Goal: Task Accomplishment & Management: Manage account settings

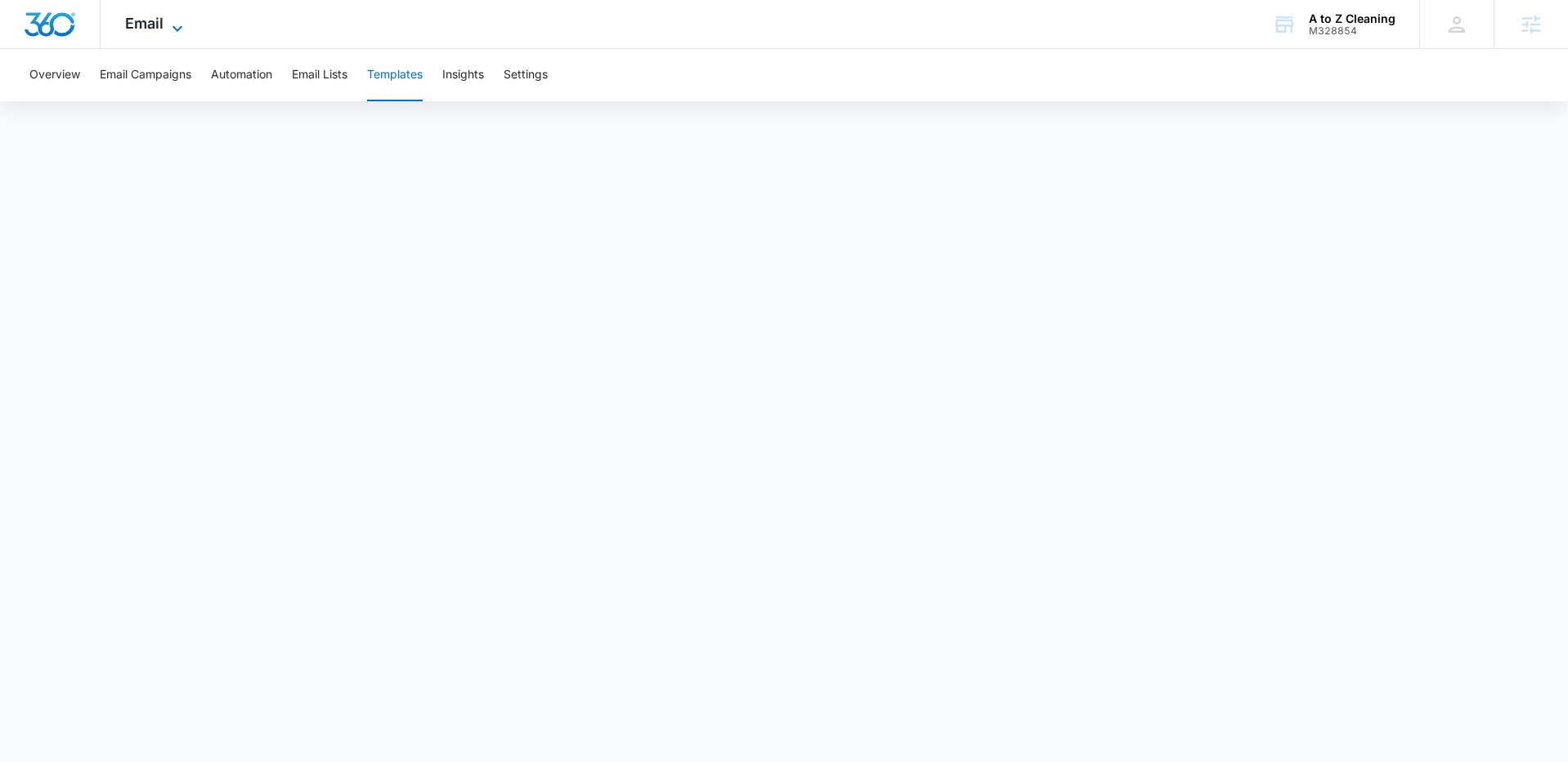
click at [168, 27] on icon at bounding box center [178, 28] width 20 height 20
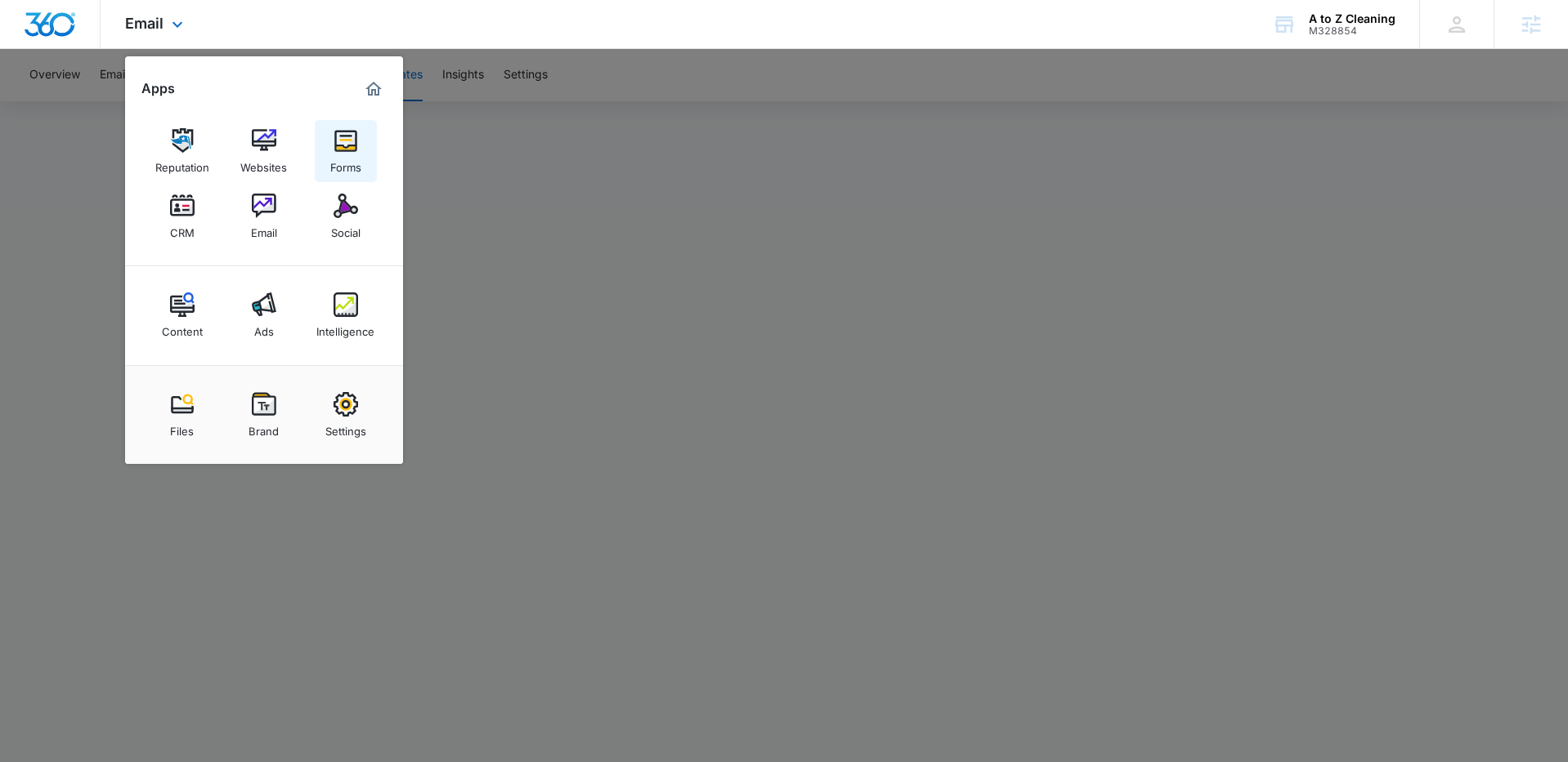
click at [336, 148] on img at bounding box center [345, 140] width 25 height 25
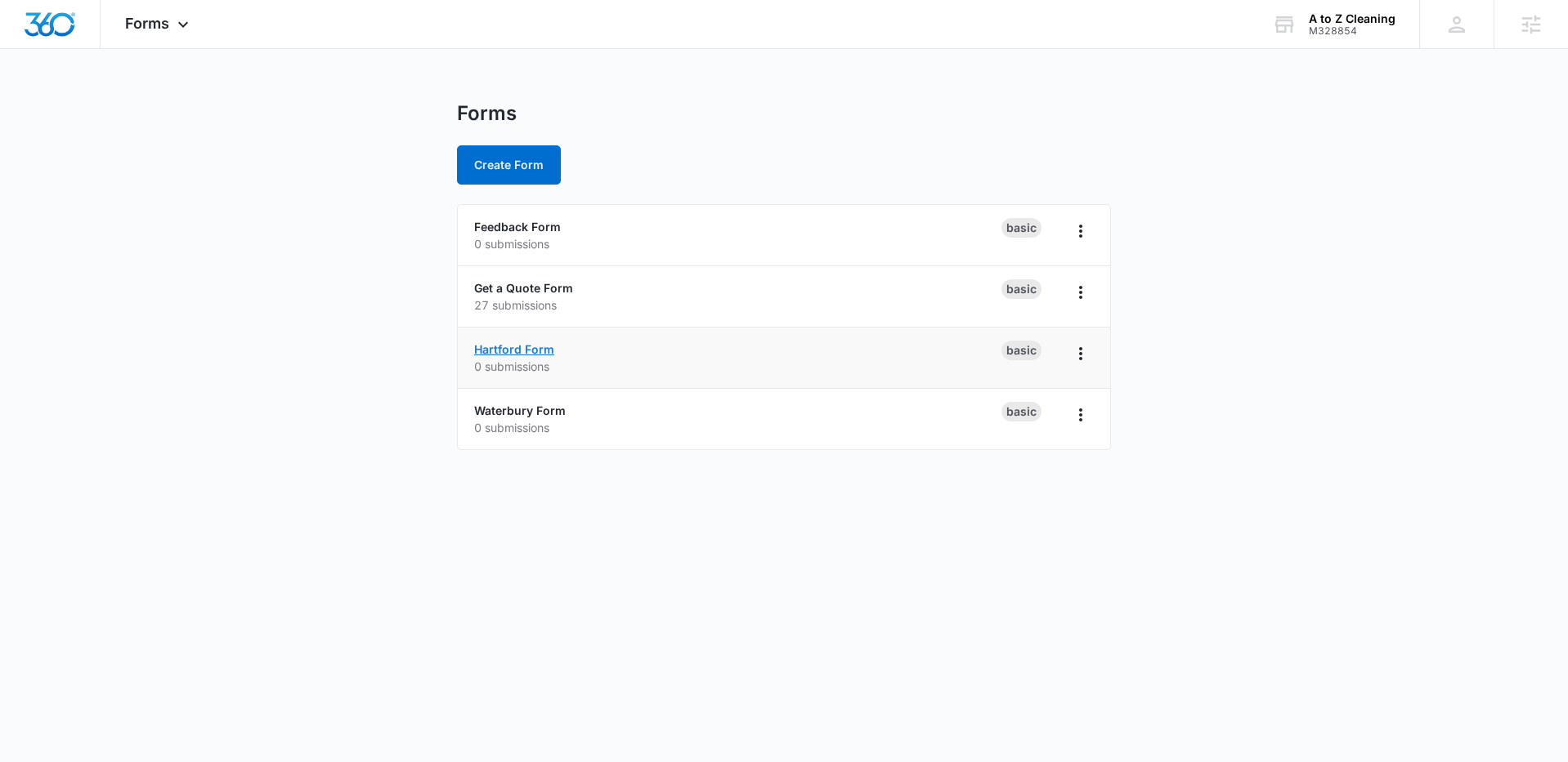
click at [530, 346] on link "Hartford Form" at bounding box center [514, 349] width 80 height 14
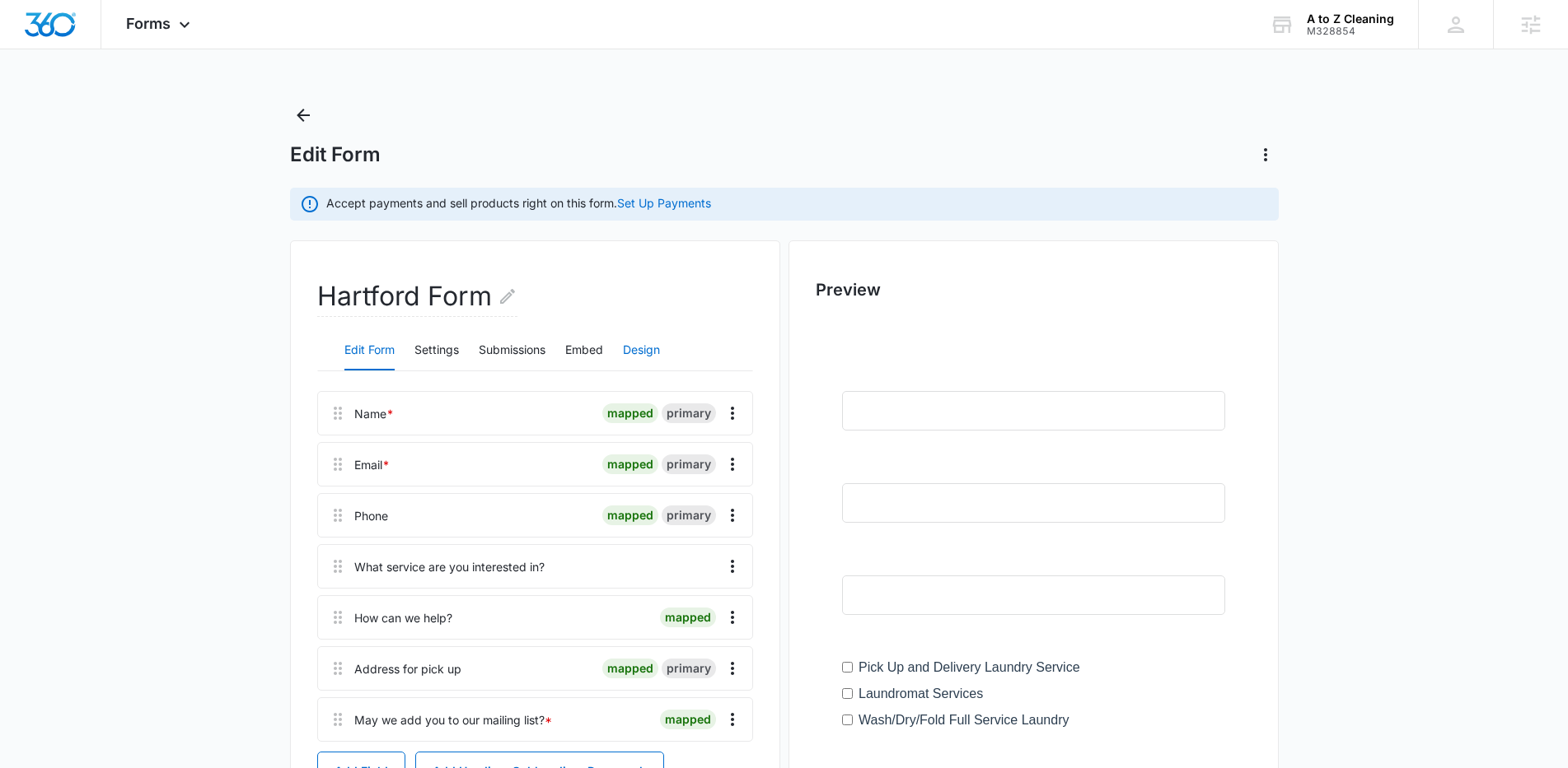
click at [659, 351] on button "Design" at bounding box center [641, 351] width 37 height 40
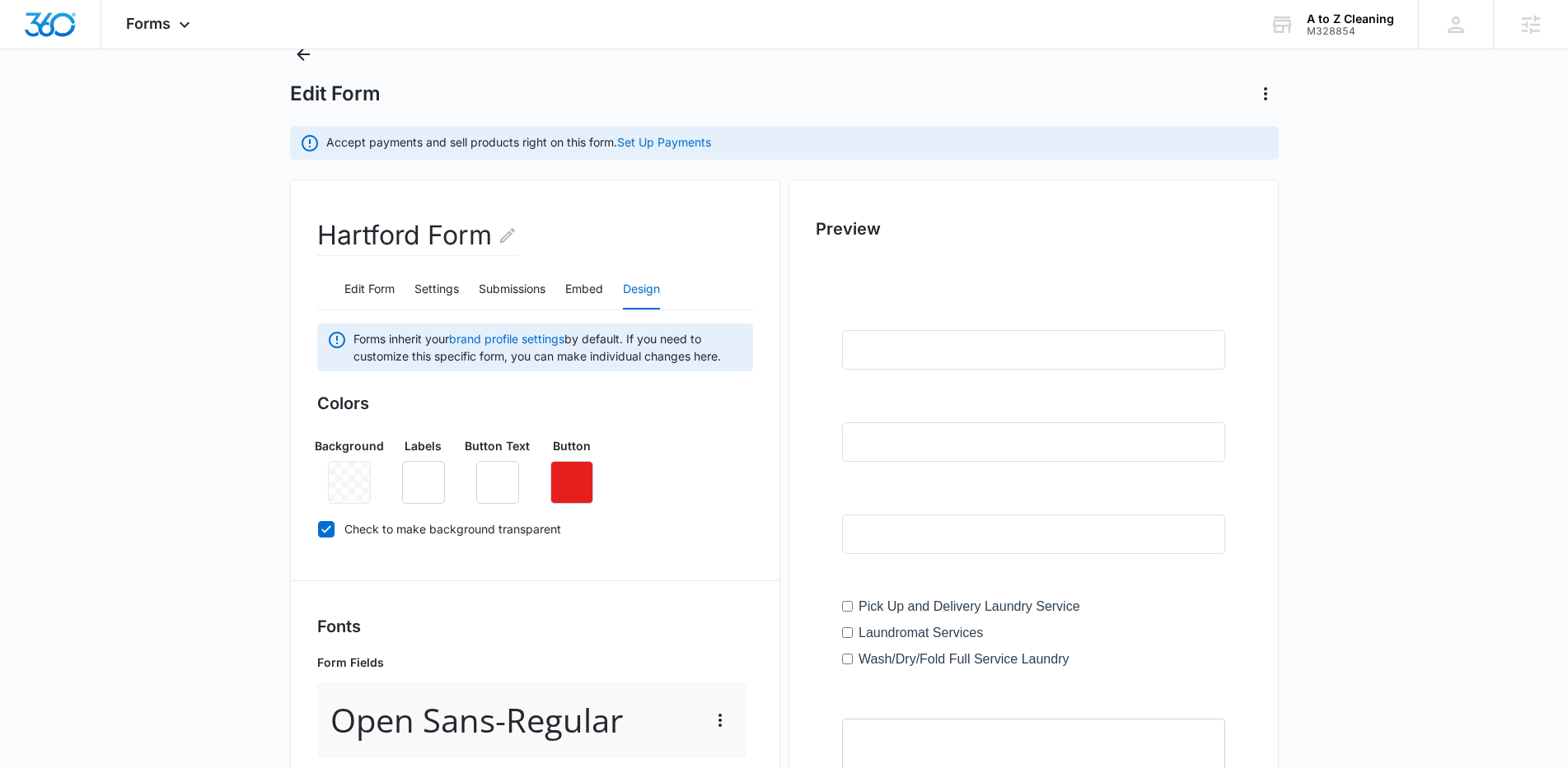
scroll to position [305, 0]
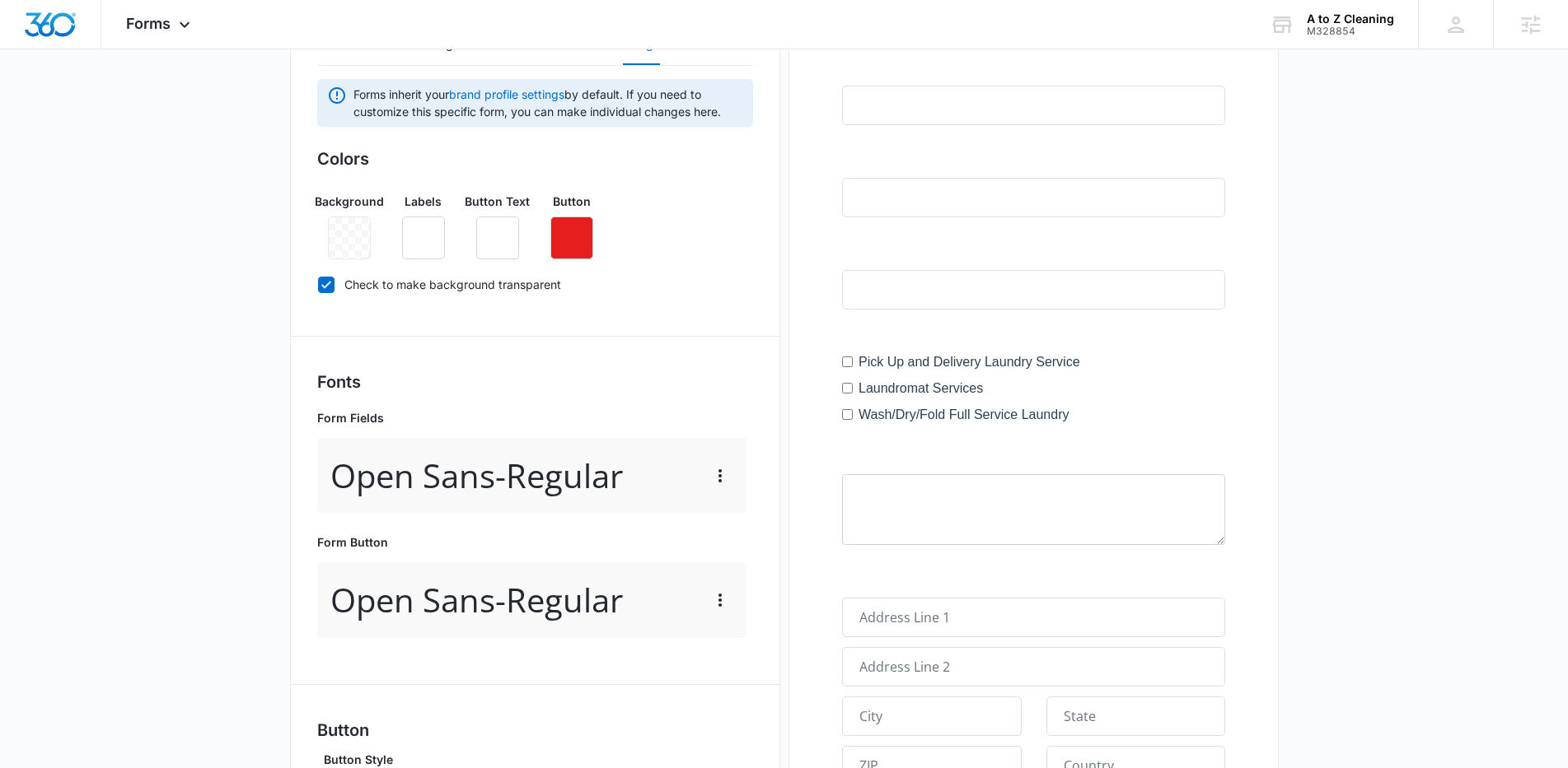
click at [329, 278] on icon at bounding box center [325, 285] width 15 height 15
click at [318, 284] on input "Check to make background transparent" at bounding box center [317, 284] width 1 height 1
checkbox input "false"
click at [366, 231] on button "button" at bounding box center [349, 237] width 43 height 43
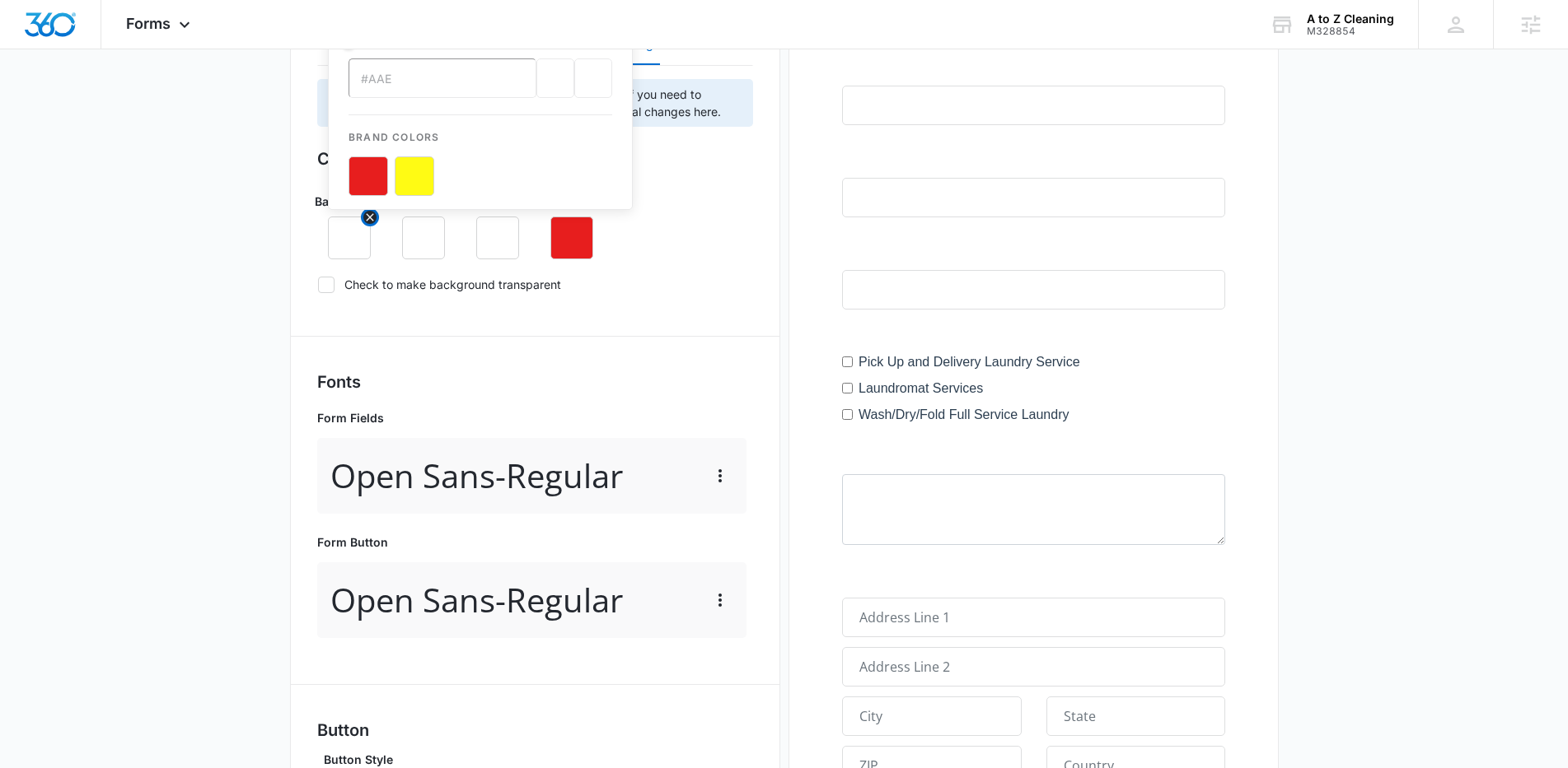
scroll to position [0, 0]
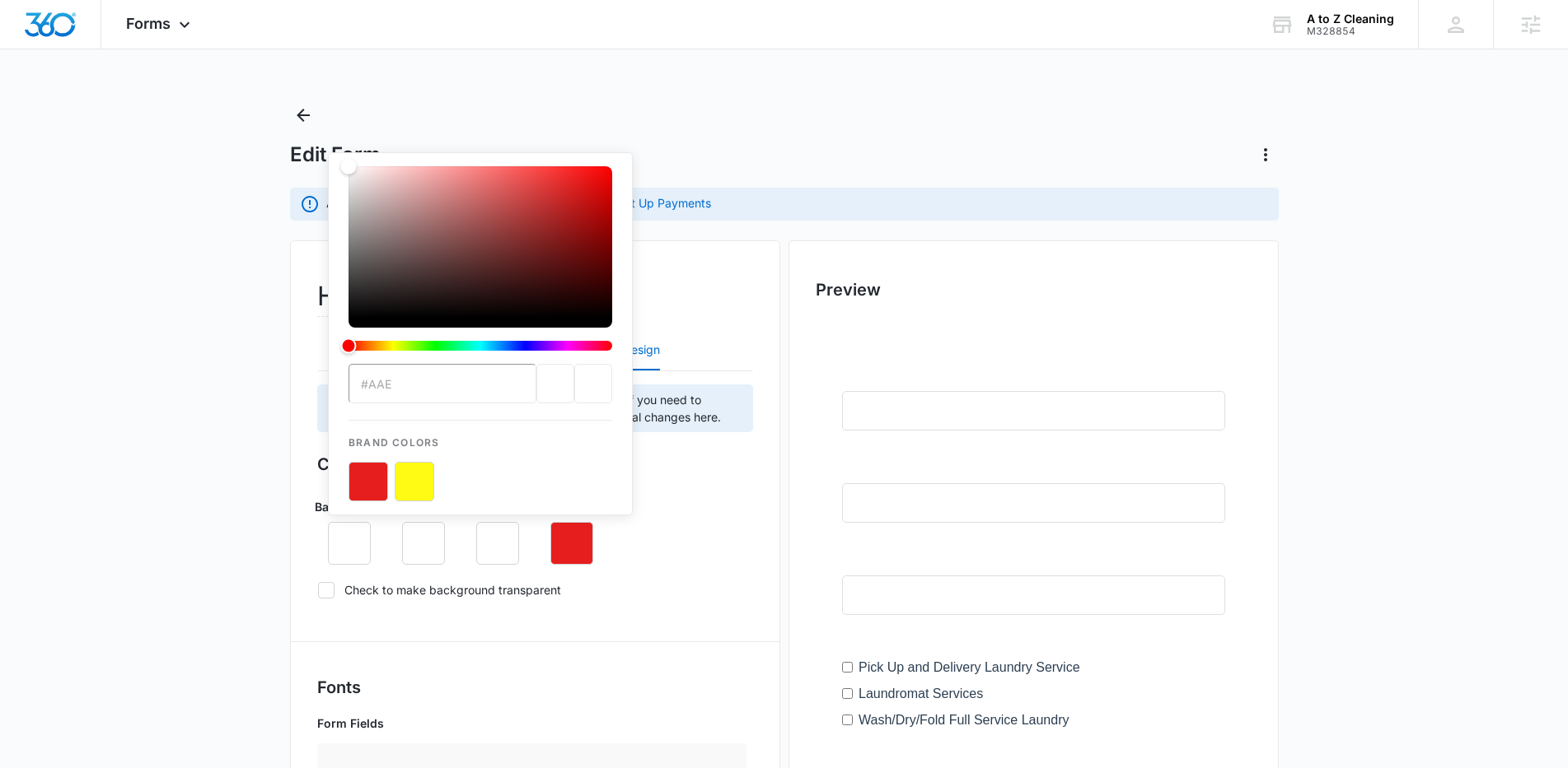
click at [537, 393] on div "previous color" at bounding box center [555, 384] width 38 height 40
click at [588, 373] on div "current color selection" at bounding box center [593, 384] width 38 height 40
click at [596, 383] on div "current color selection" at bounding box center [593, 384] width 38 height 40
click at [437, 381] on input "#aae" at bounding box center [442, 384] width 188 height 40
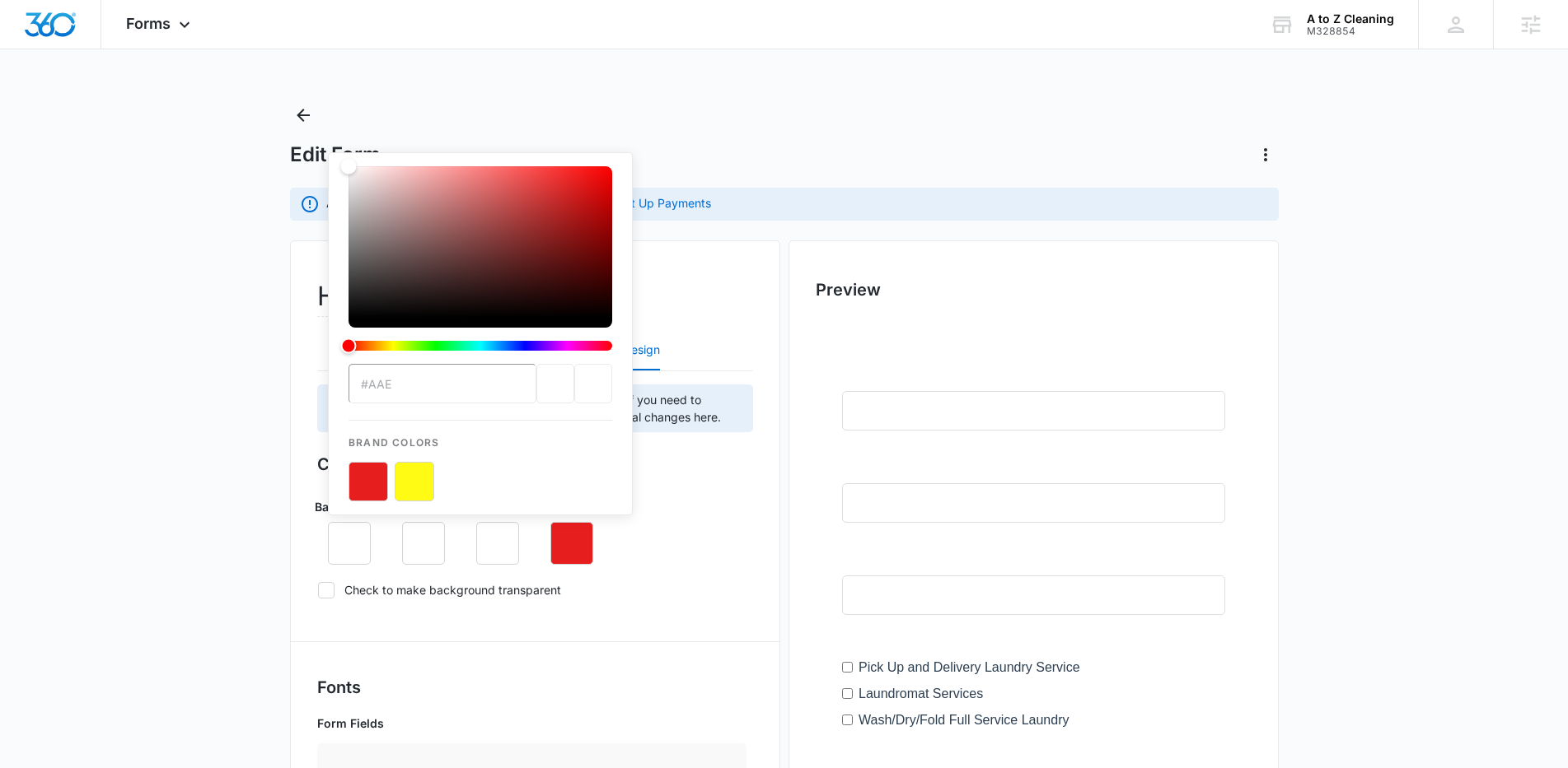
click at [437, 381] on input "#aae" at bounding box center [442, 384] width 188 height 40
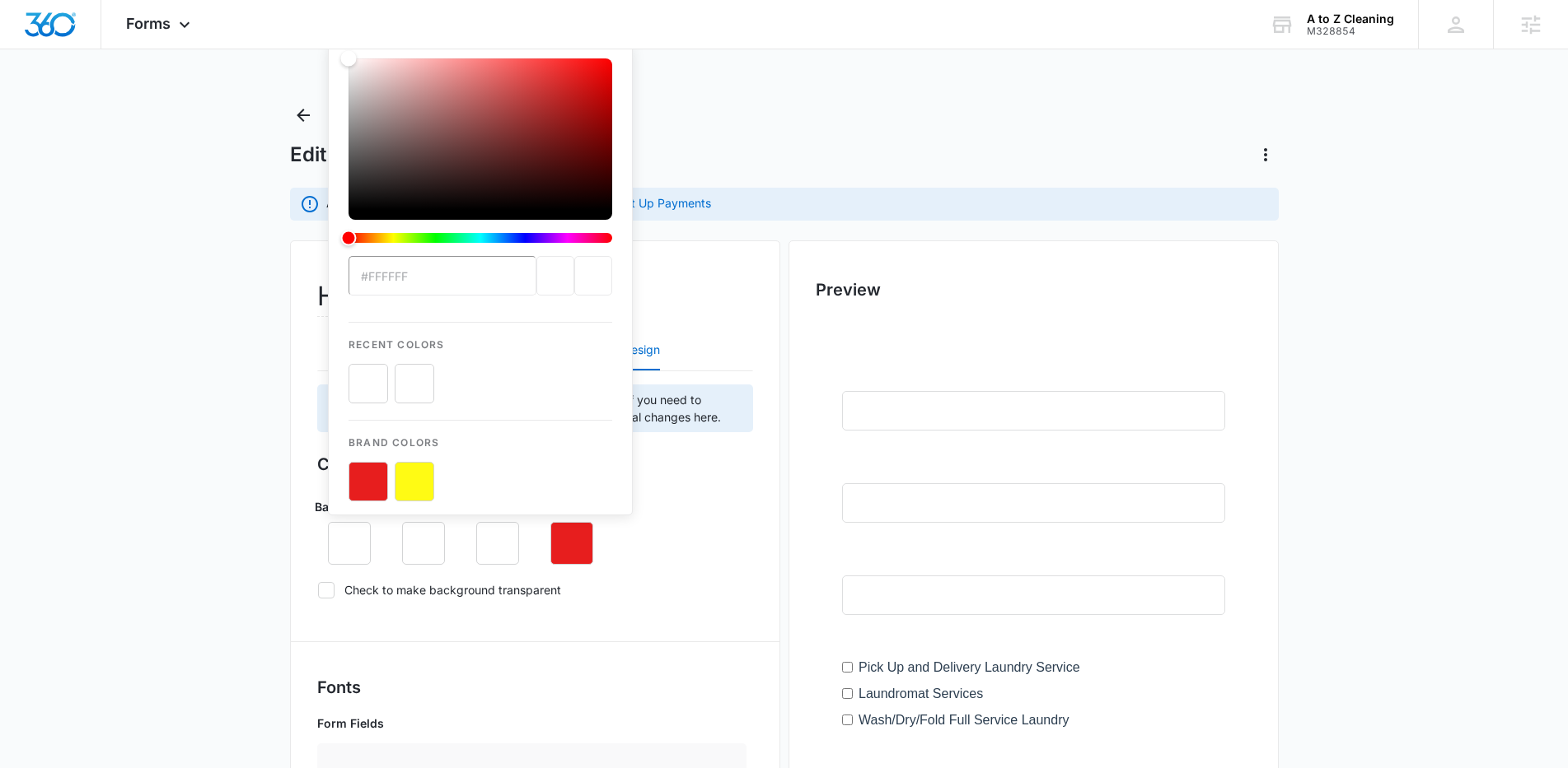
type input "#ffffff"
click at [420, 381] on button "color-picker-container" at bounding box center [414, 384] width 40 height 40
click at [696, 485] on div "Background #ffffff Recent Colors Brand Colors Labels Button Text Button" at bounding box center [535, 525] width 436 height 80
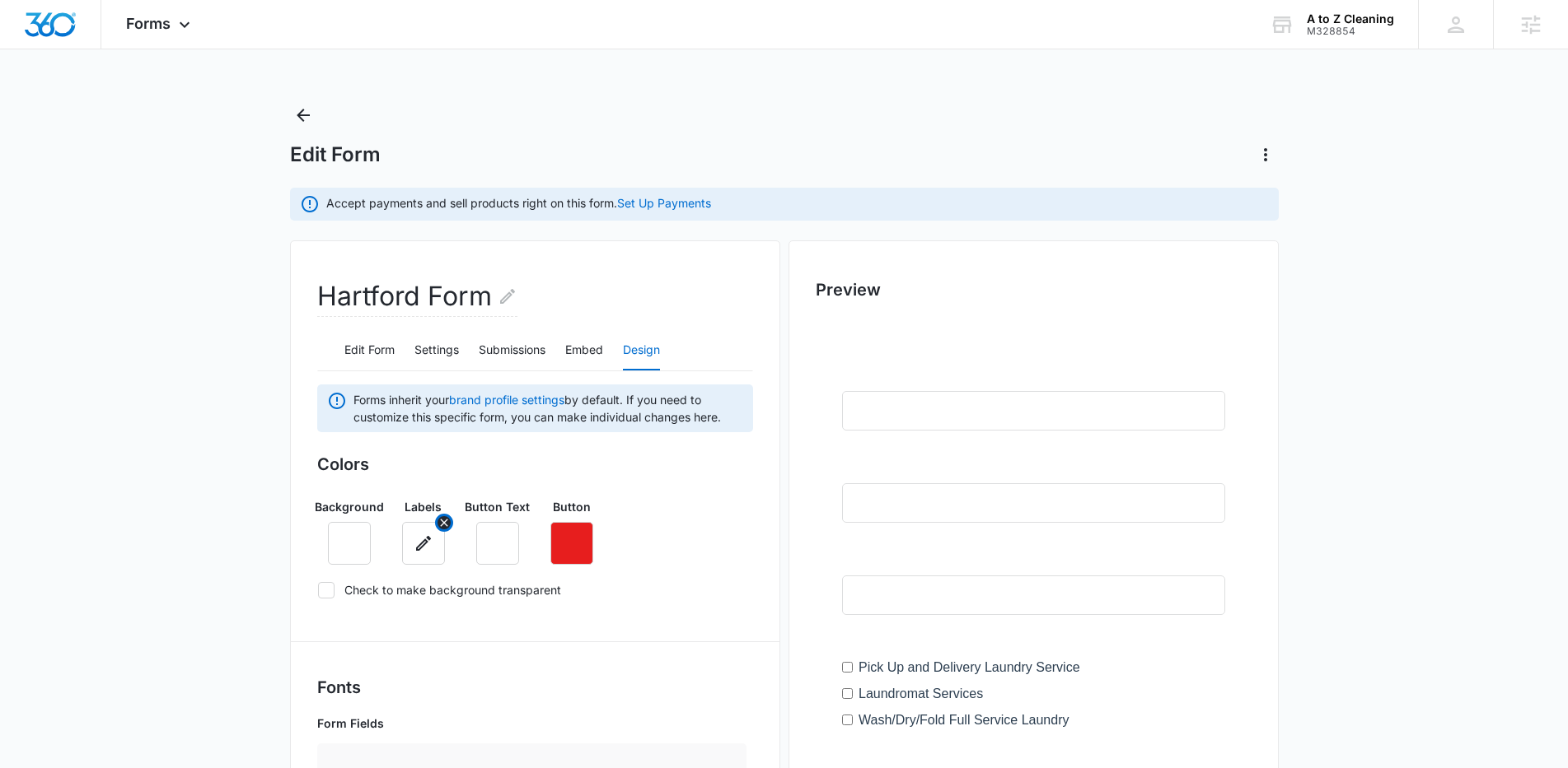
click at [427, 541] on icon "button" at bounding box center [423, 543] width 15 height 15
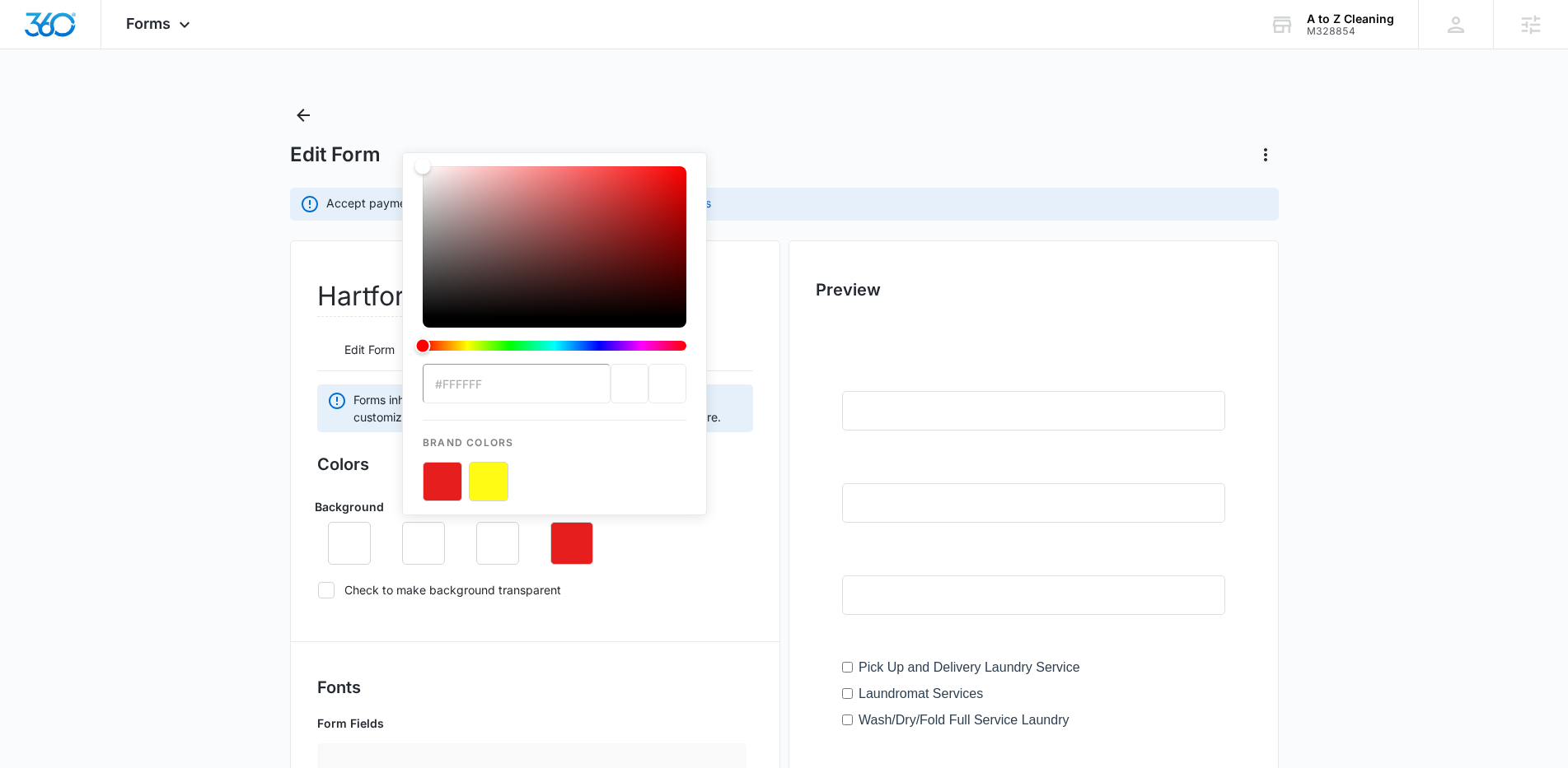
click at [481, 372] on input "#ffffff" at bounding box center [516, 384] width 188 height 40
click at [491, 378] on input "#ffffff" at bounding box center [516, 384] width 188 height 40
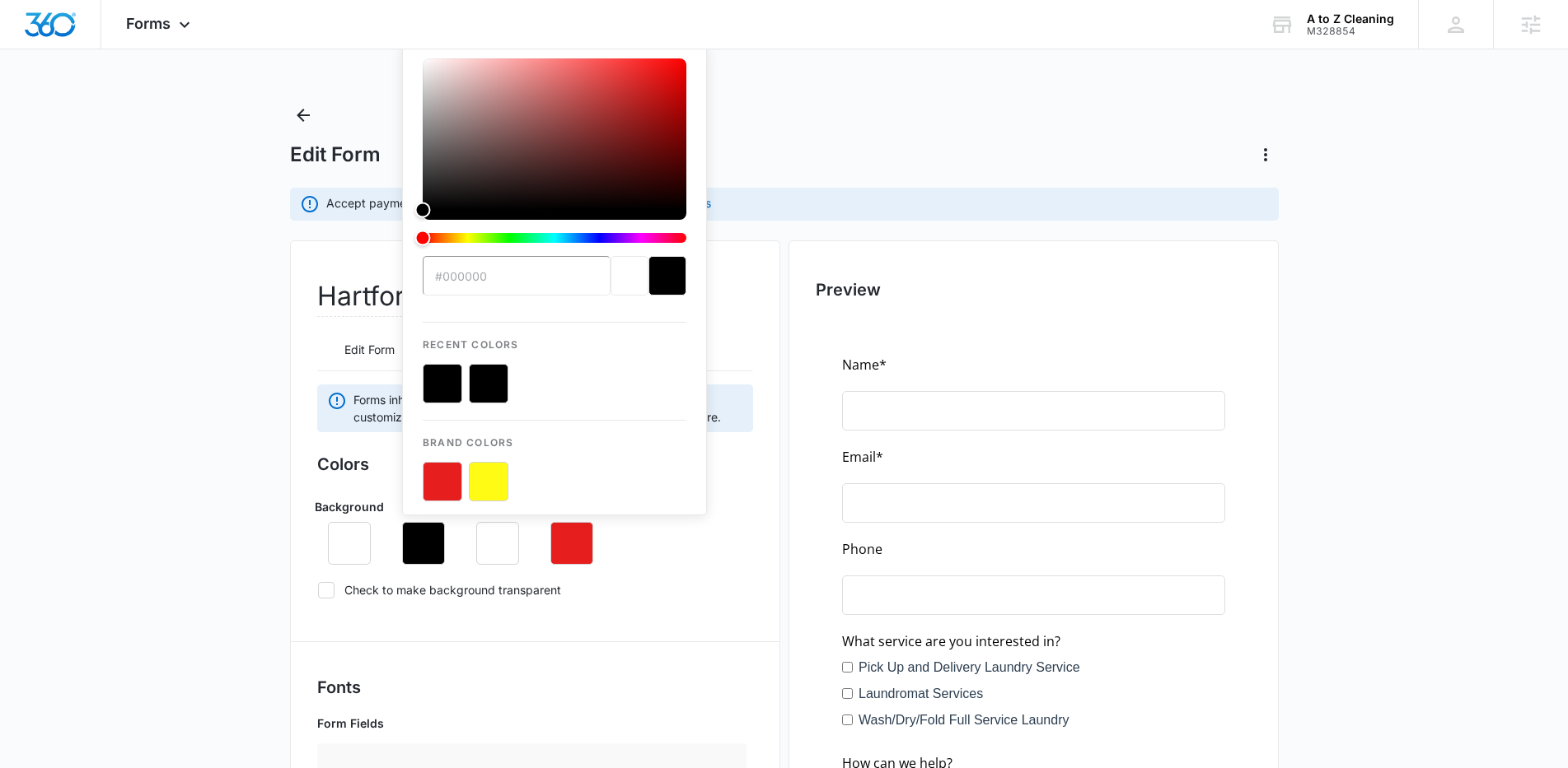
click at [427, 389] on button "color-picker-container" at bounding box center [442, 384] width 40 height 40
click at [477, 377] on button "color-picker-container" at bounding box center [488, 384] width 40 height 40
type input "#000000"
click at [729, 595] on label "Check to make background transparent" at bounding box center [535, 589] width 436 height 17
click at [318, 590] on input "Check to make background transparent" at bounding box center [317, 590] width 1 height 1
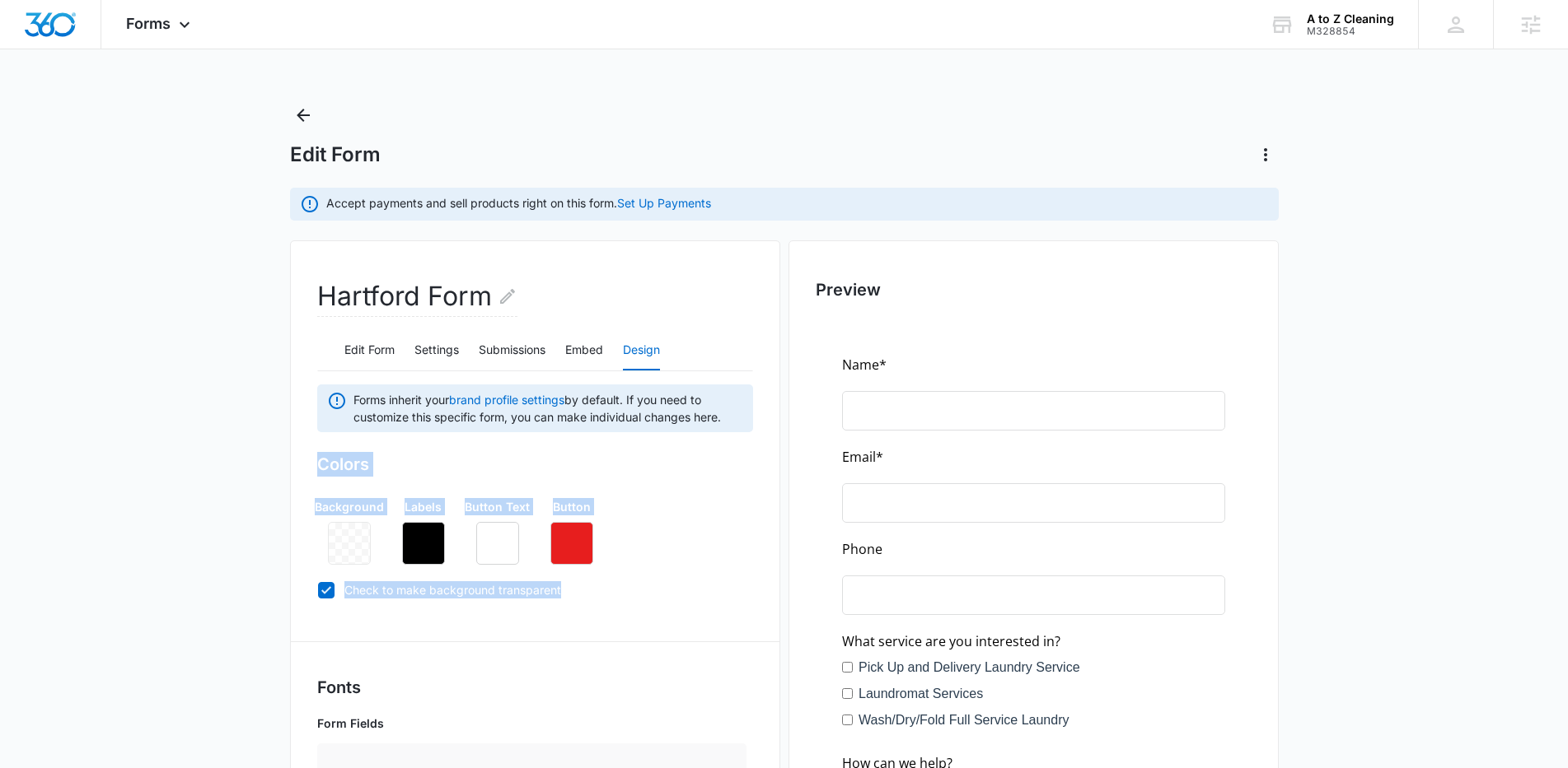
click at [729, 595] on label "Check to make background transparent" at bounding box center [535, 589] width 436 height 17
click at [318, 590] on input "Check to make background transparent" at bounding box center [317, 590] width 1 height 1
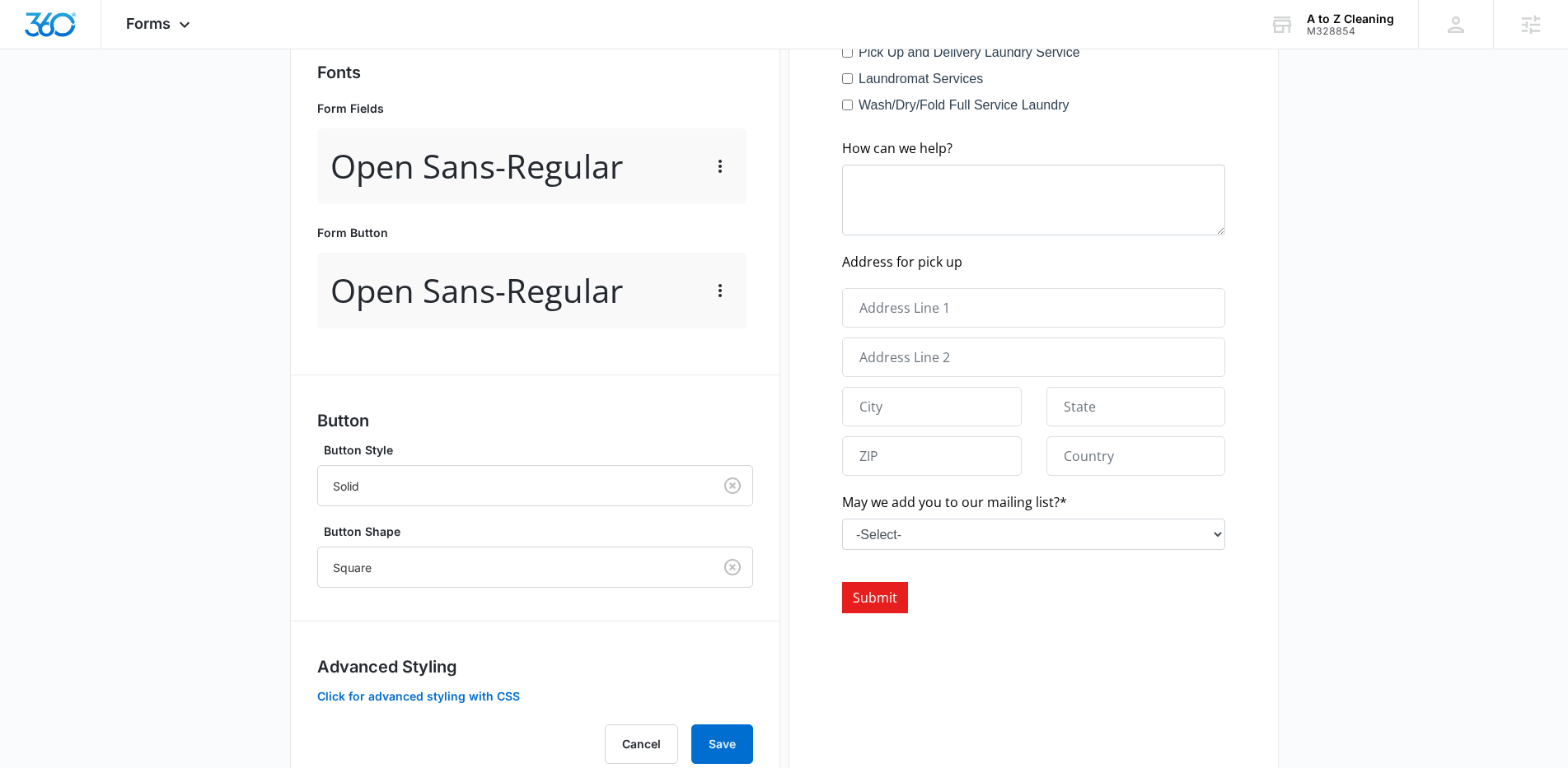
scroll to position [671, 0]
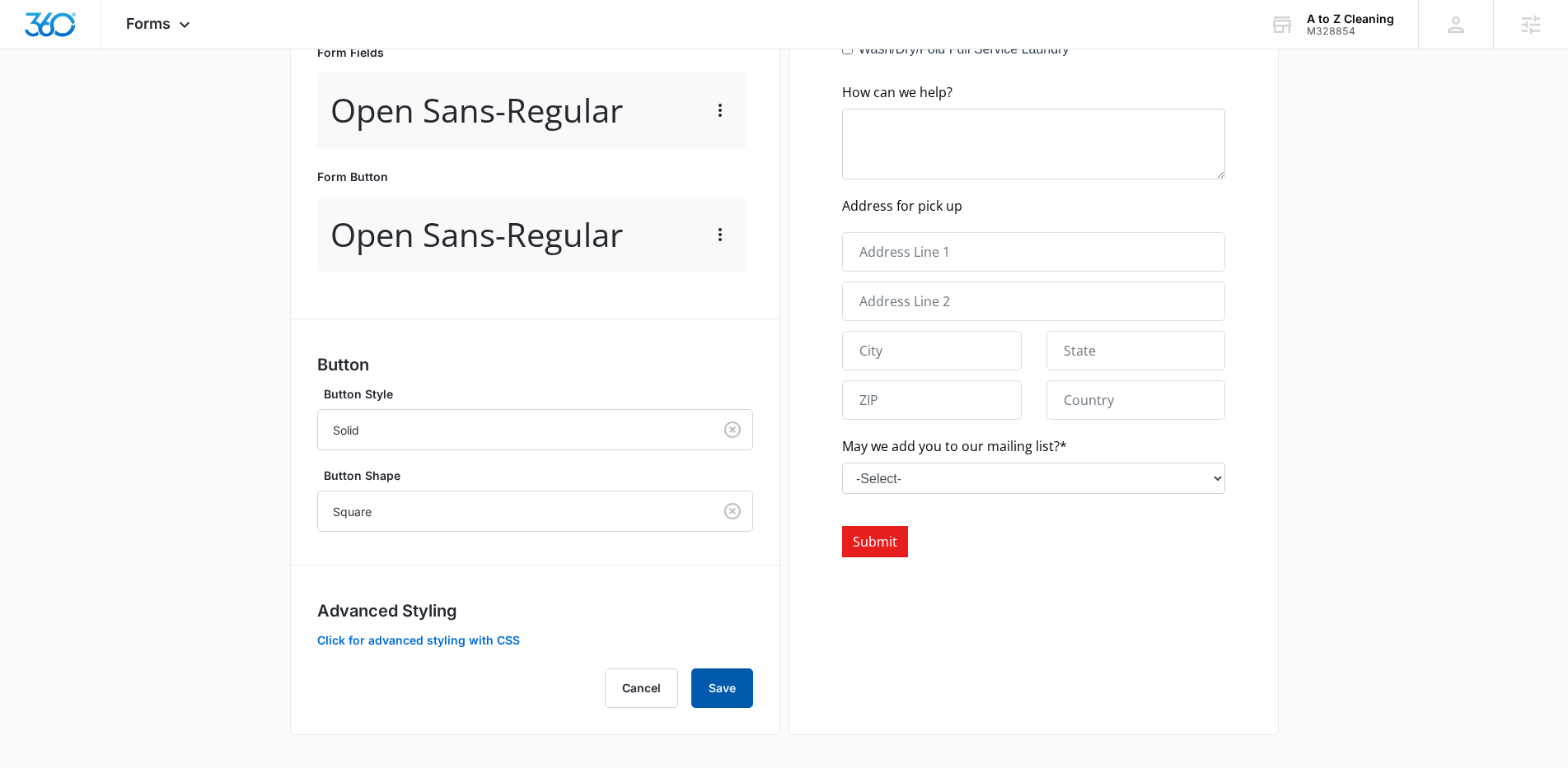
click at [740, 676] on button "Save" at bounding box center [722, 689] width 61 height 40
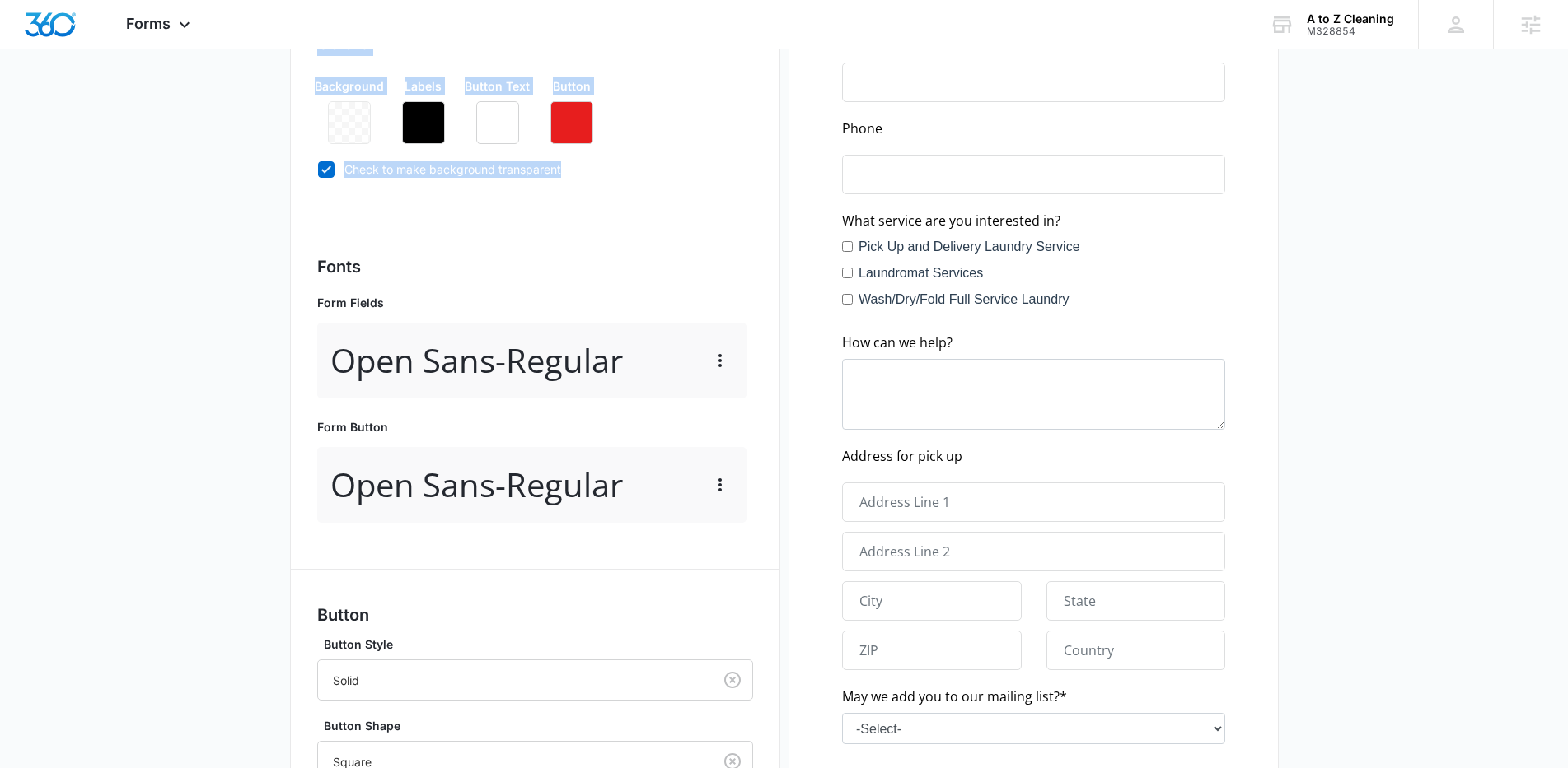
scroll to position [423, 0]
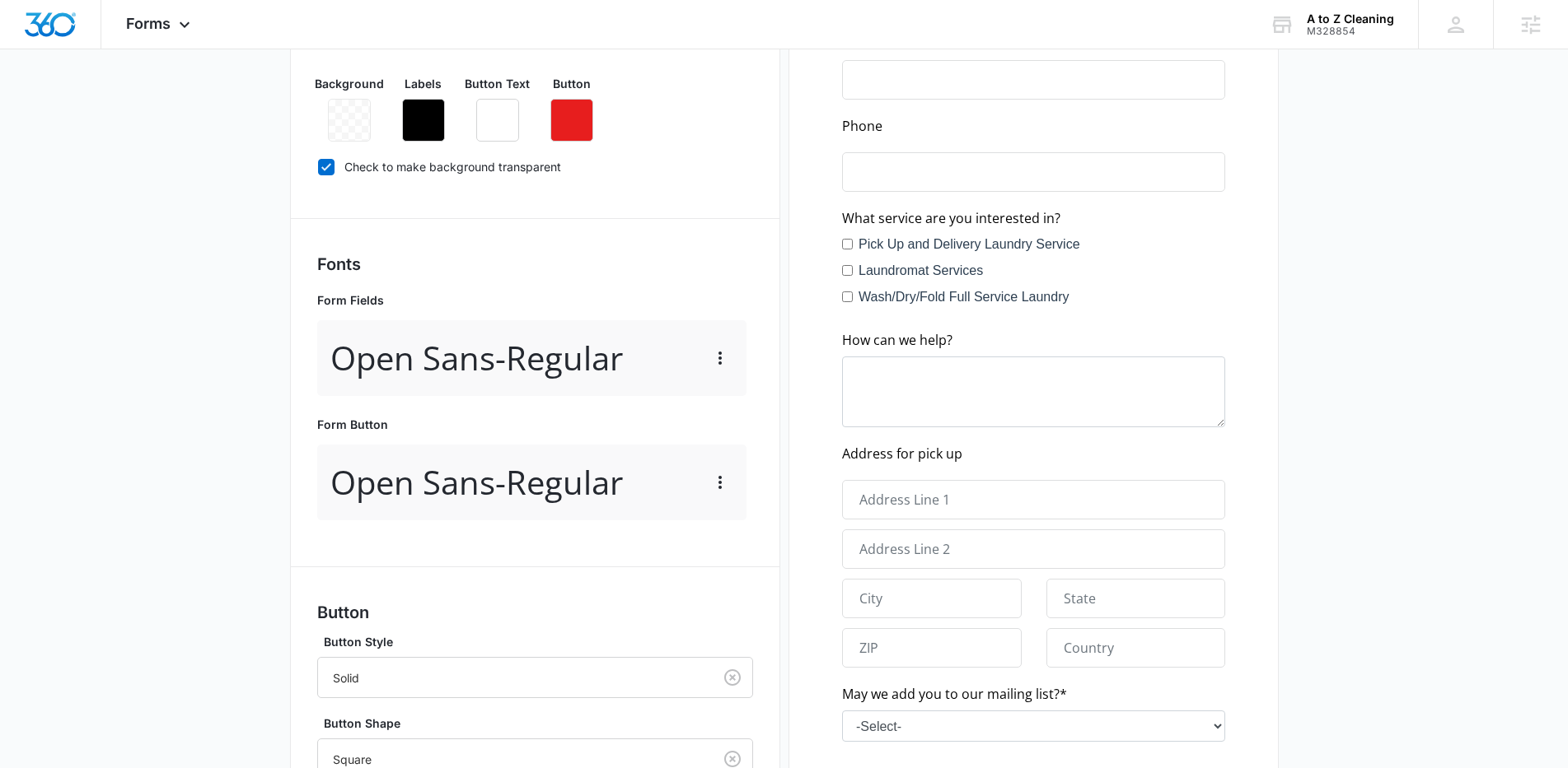
click at [757, 521] on div "Hartford Form Edit Form Settings Submissions Embed Design Forms inherit your br…" at bounding box center [535, 400] width 490 height 1166
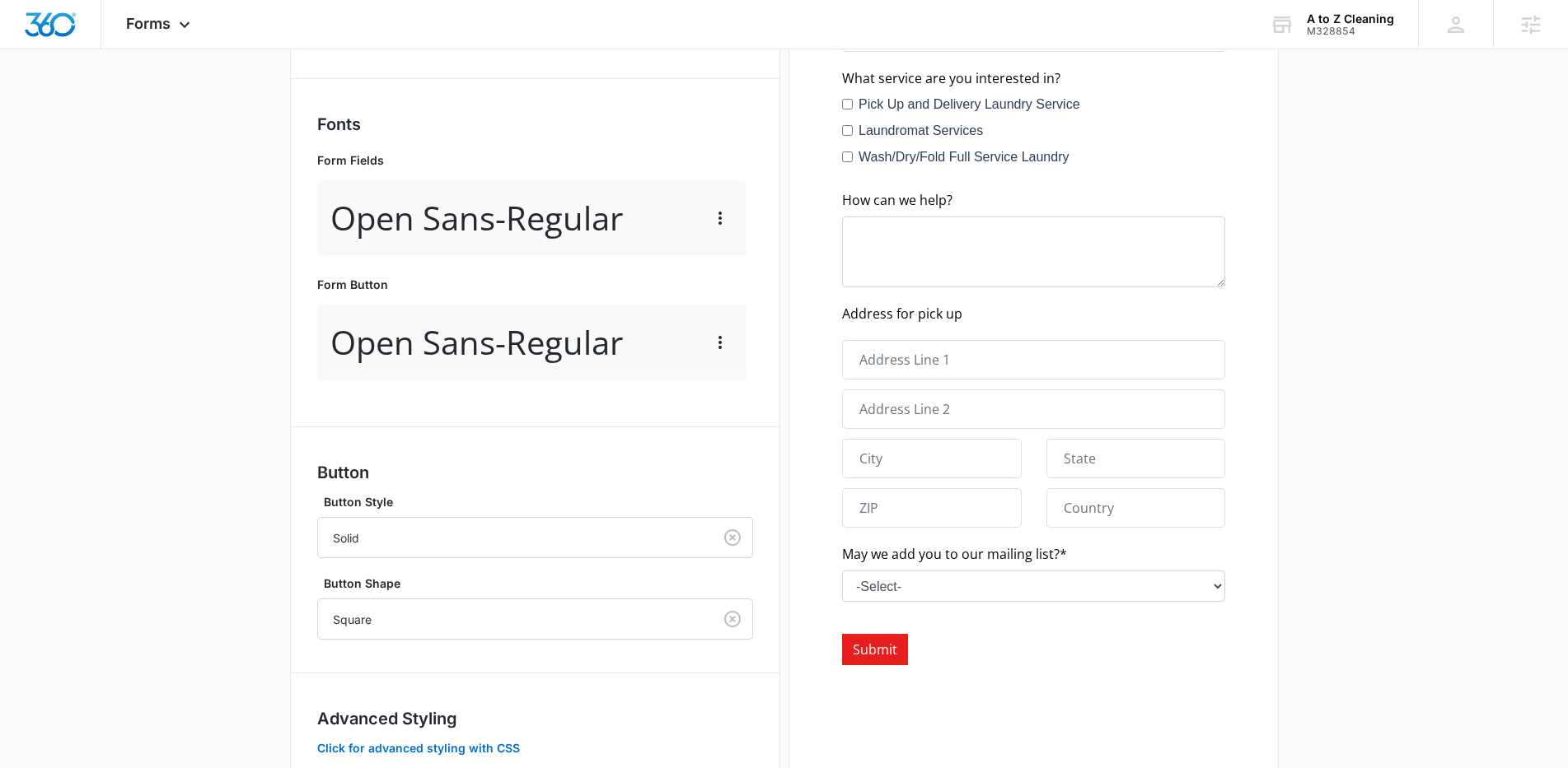
scroll to position [505, 0]
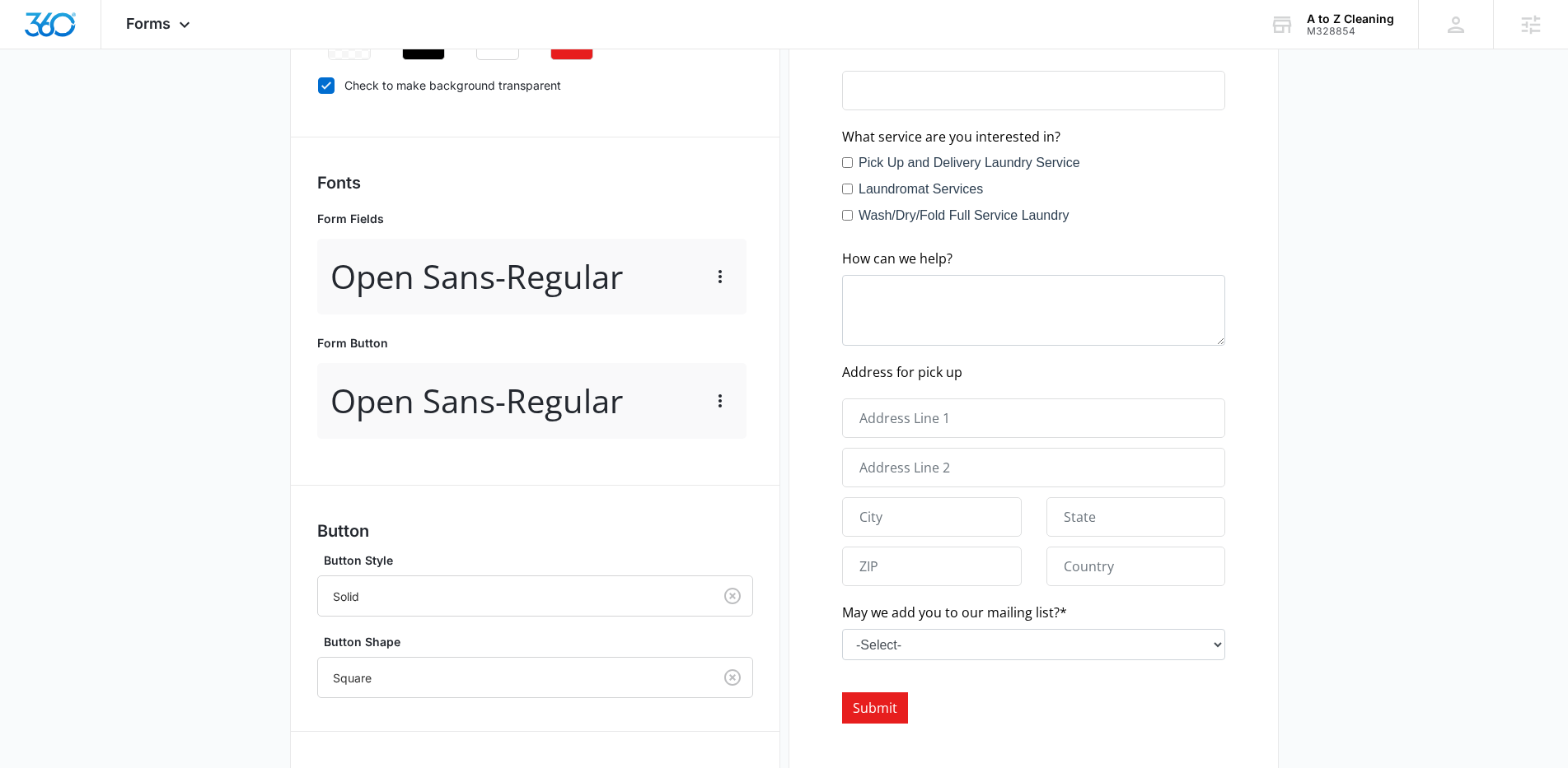
click at [1070, 211] on div at bounding box center [1033, 295] width 436 height 961
drag, startPoint x: 1060, startPoint y: 214, endPoint x: 837, endPoint y: 156, distance: 230.4
click at [837, 156] on div at bounding box center [1033, 295] width 436 height 961
click at [1419, 267] on main "Edit Form Accept payments and sell products right on this form. Set Up Payments…" at bounding box center [784, 266] width 1568 height 1337
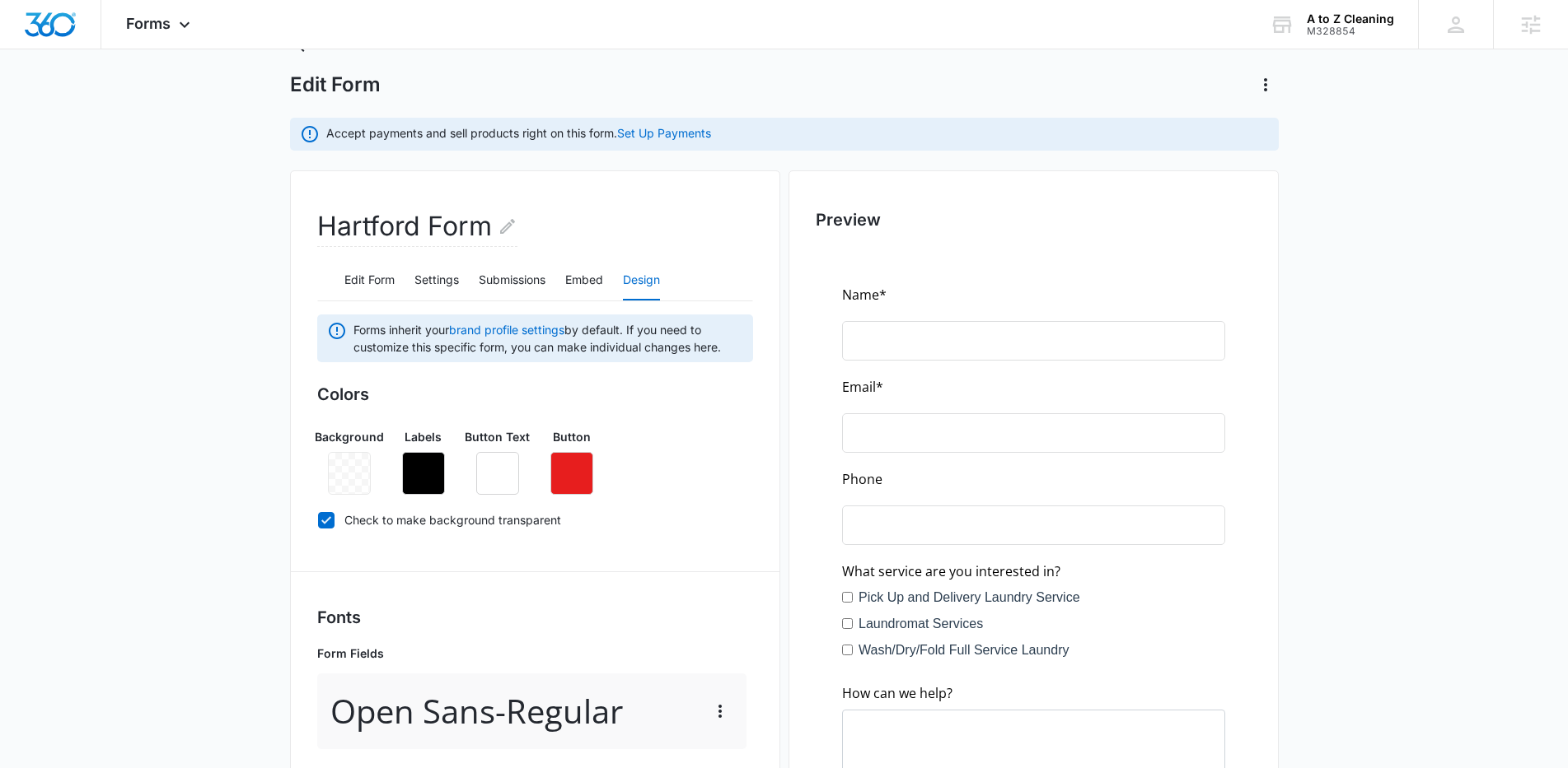
scroll to position [0, 0]
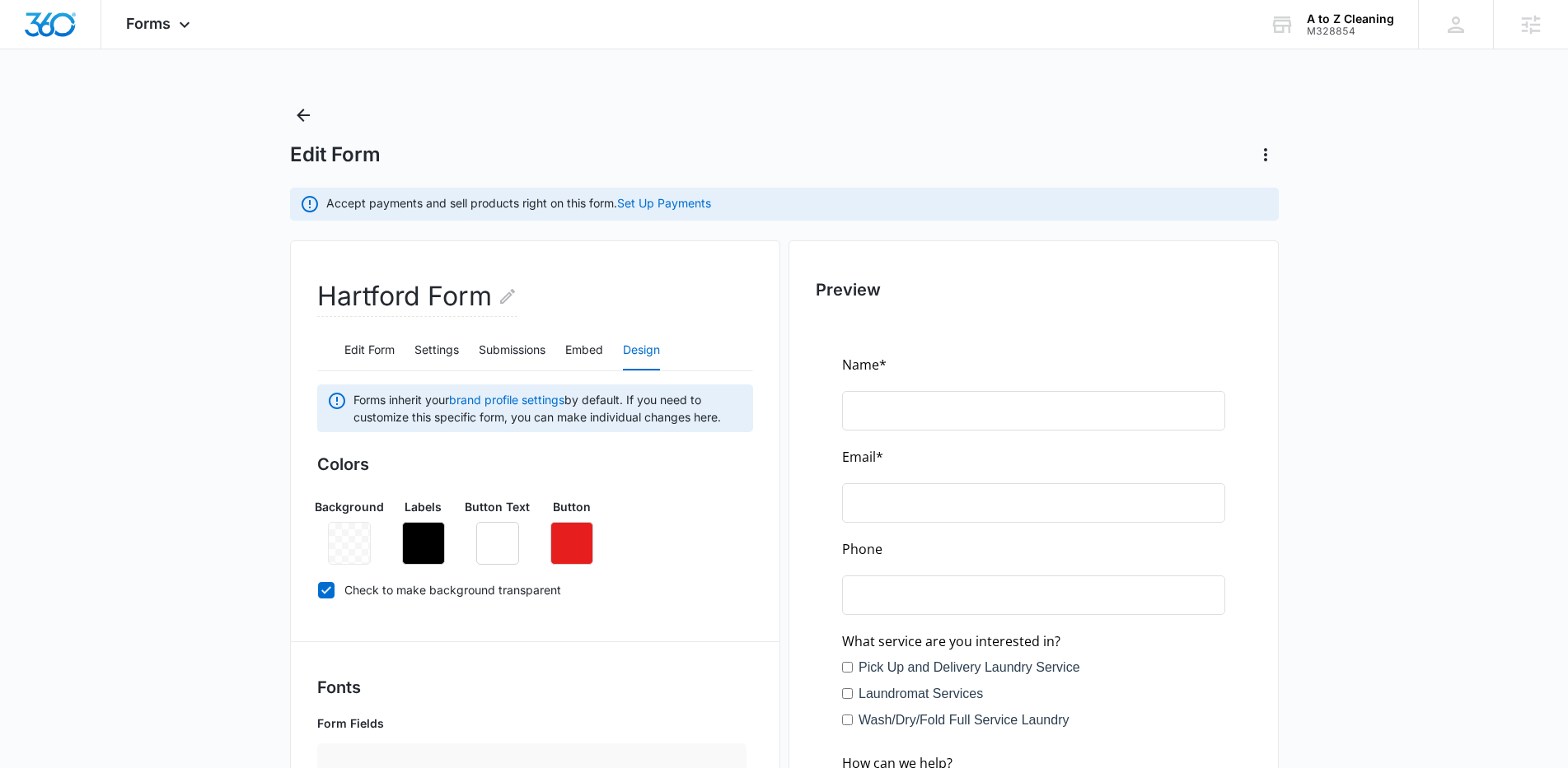
click at [323, 591] on icon at bounding box center [326, 589] width 10 height 7
click at [318, 590] on input "Check to make background transparent" at bounding box center [317, 590] width 1 height 1
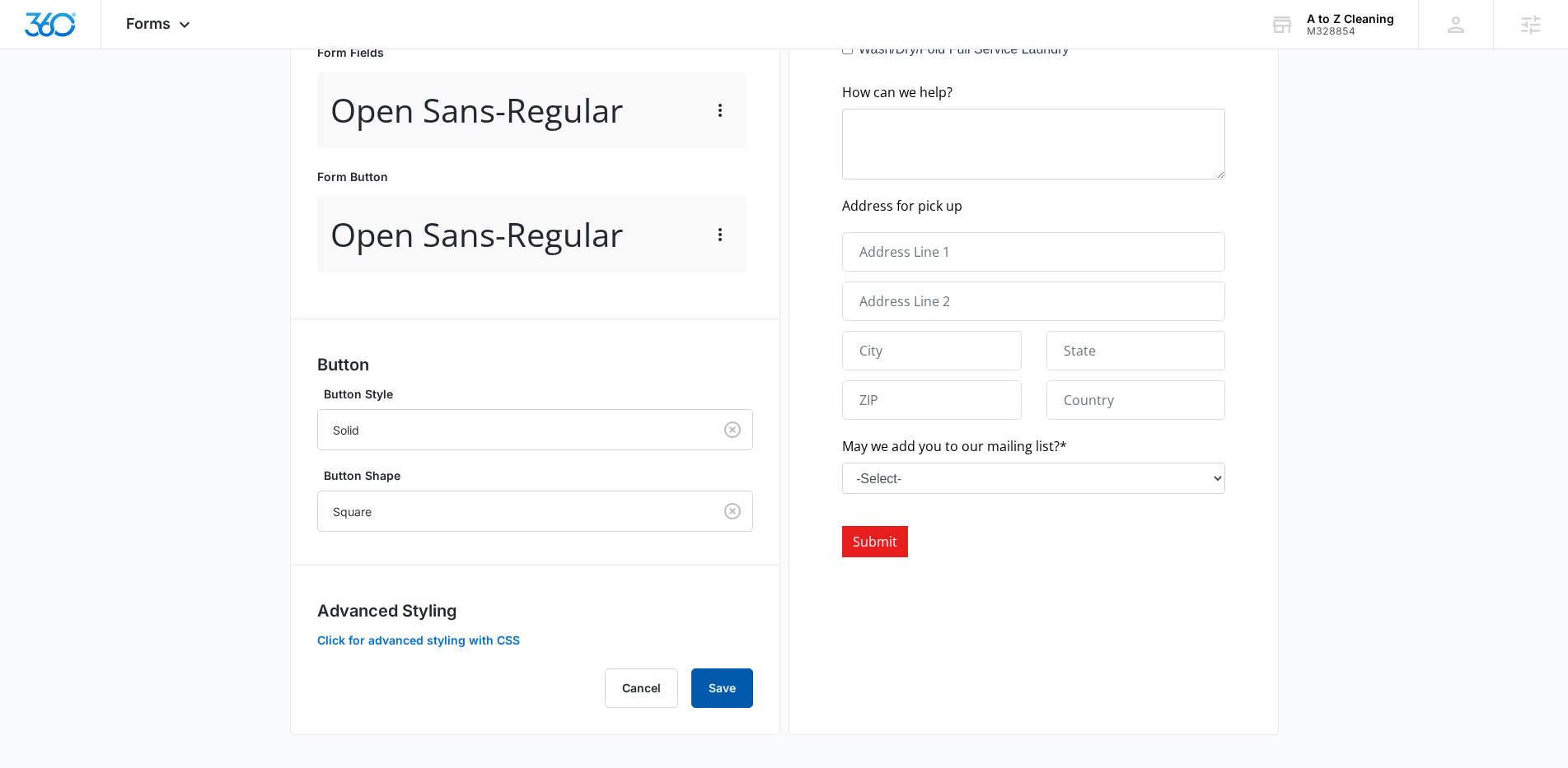
click at [726, 688] on button "Save" at bounding box center [722, 689] width 61 height 40
click at [733, 680] on button "Save" at bounding box center [722, 689] width 61 height 40
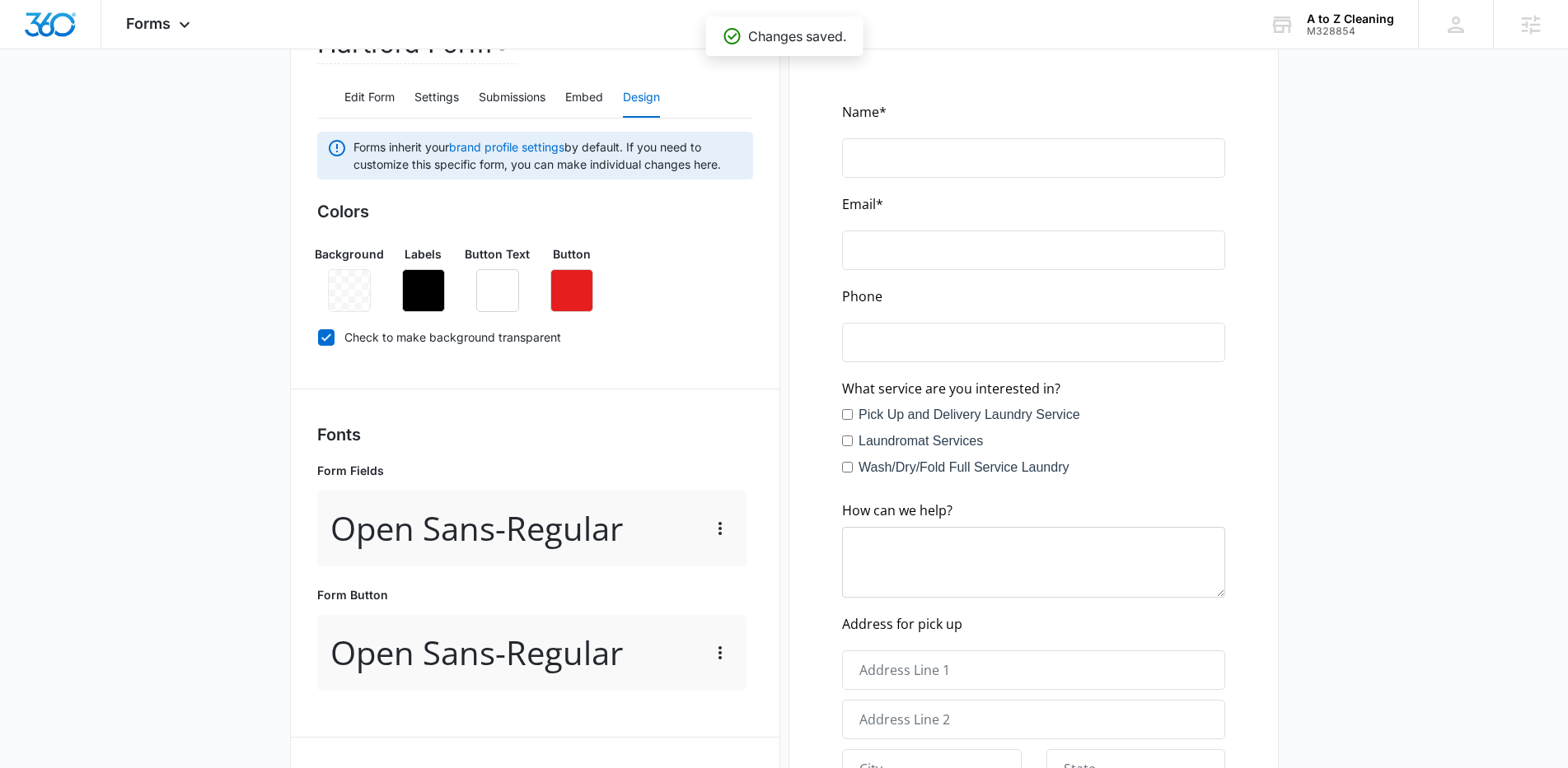
scroll to position [249, 0]
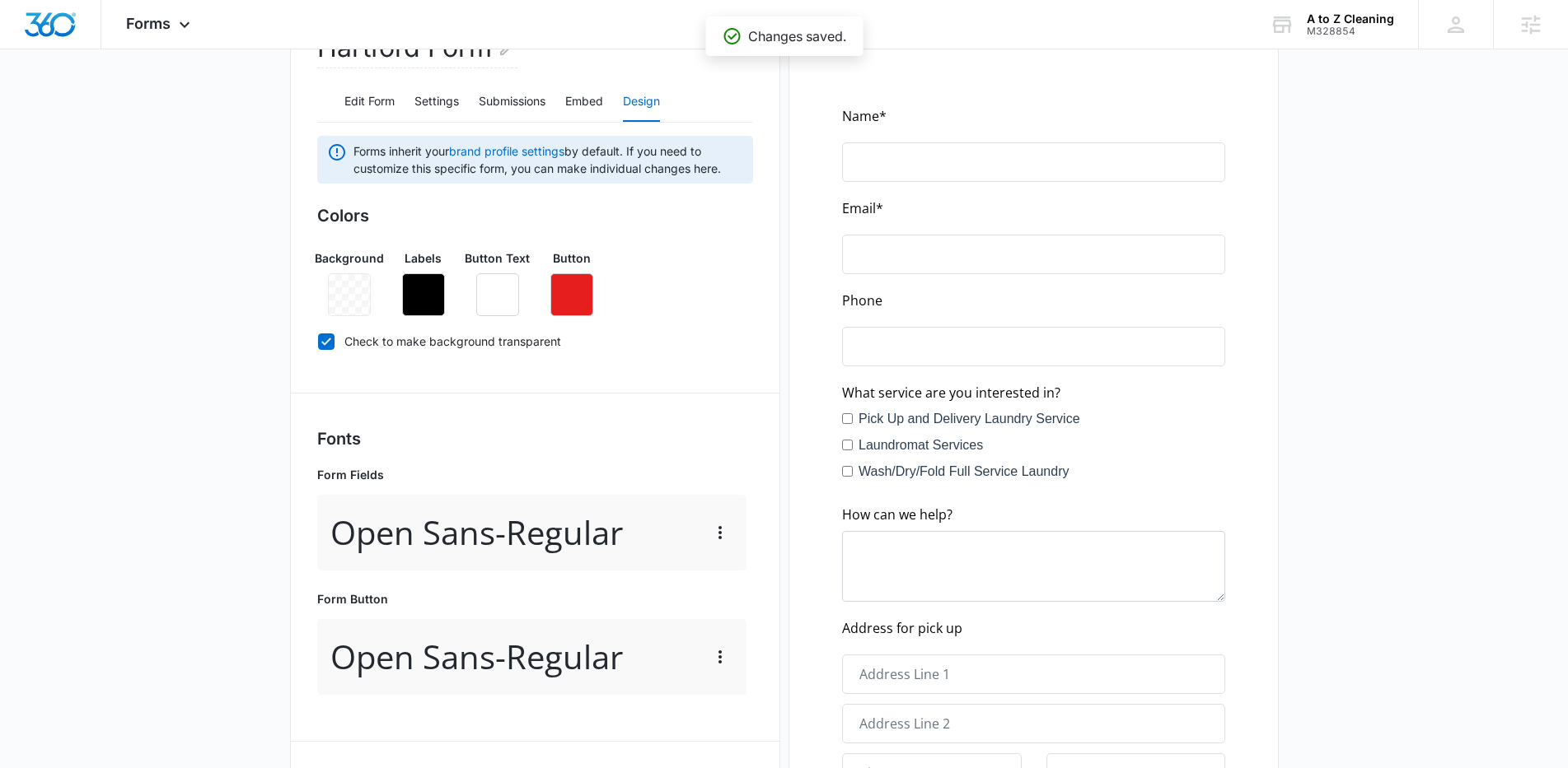
click at [323, 343] on icon at bounding box center [326, 341] width 10 height 7
click at [318, 342] on input "Check to make background transparent" at bounding box center [317, 341] width 1 height 1
click at [455, 385] on div "Forms inherit your brand profile settings by default. If you need to customize …" at bounding box center [535, 633] width 436 height 995
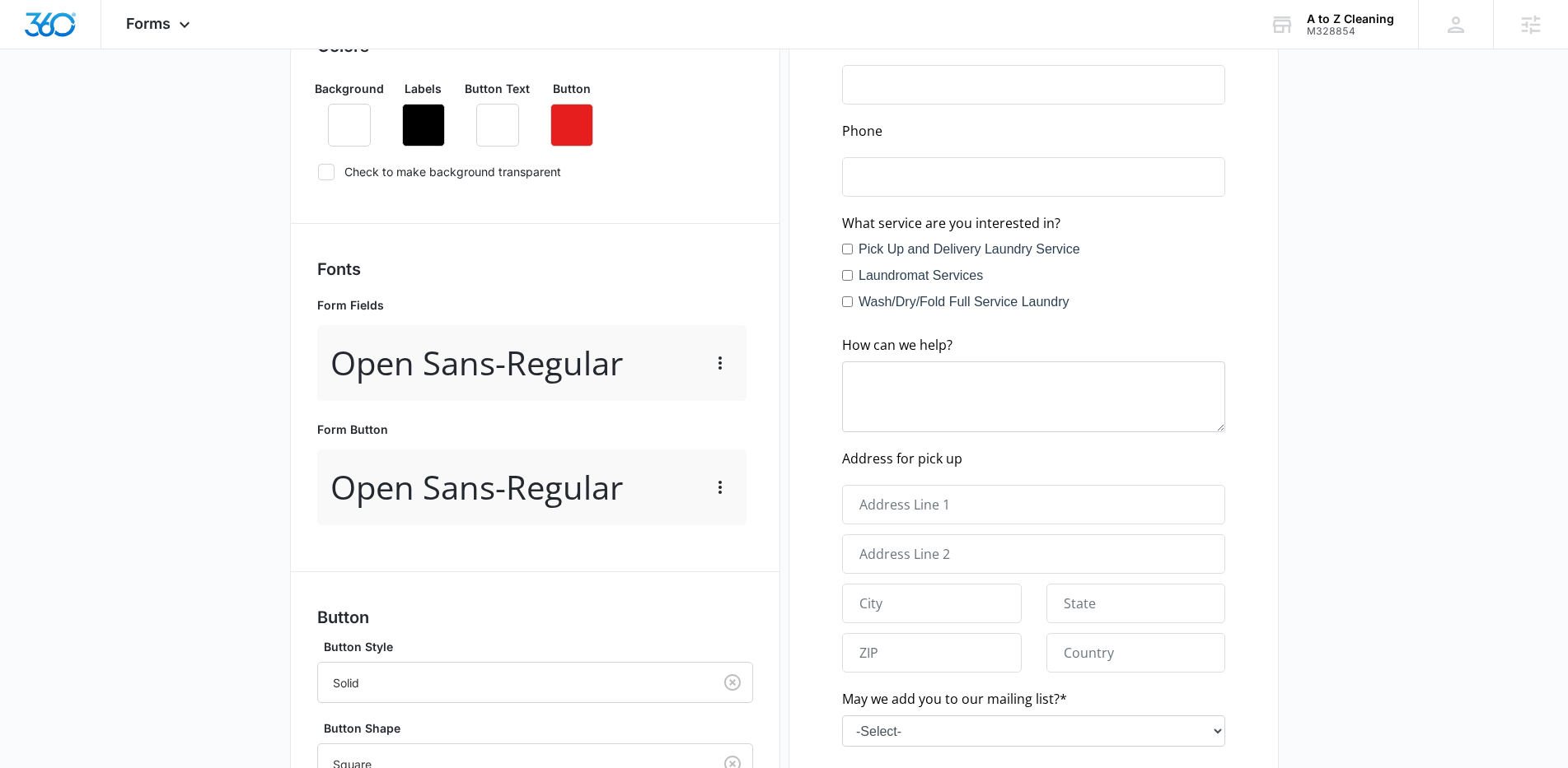
scroll to position [671, 0]
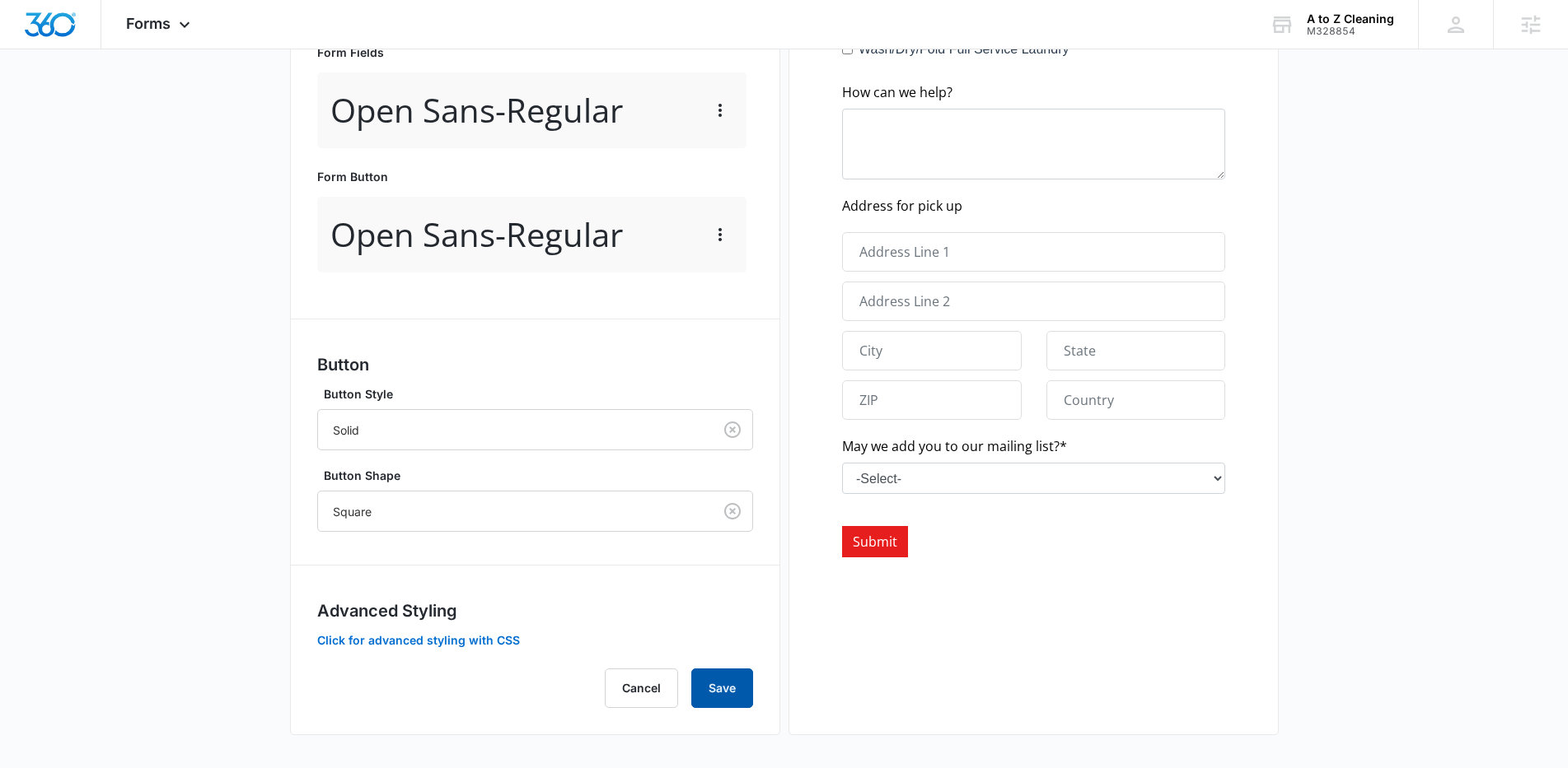
click at [724, 682] on button "Save" at bounding box center [722, 689] width 61 height 40
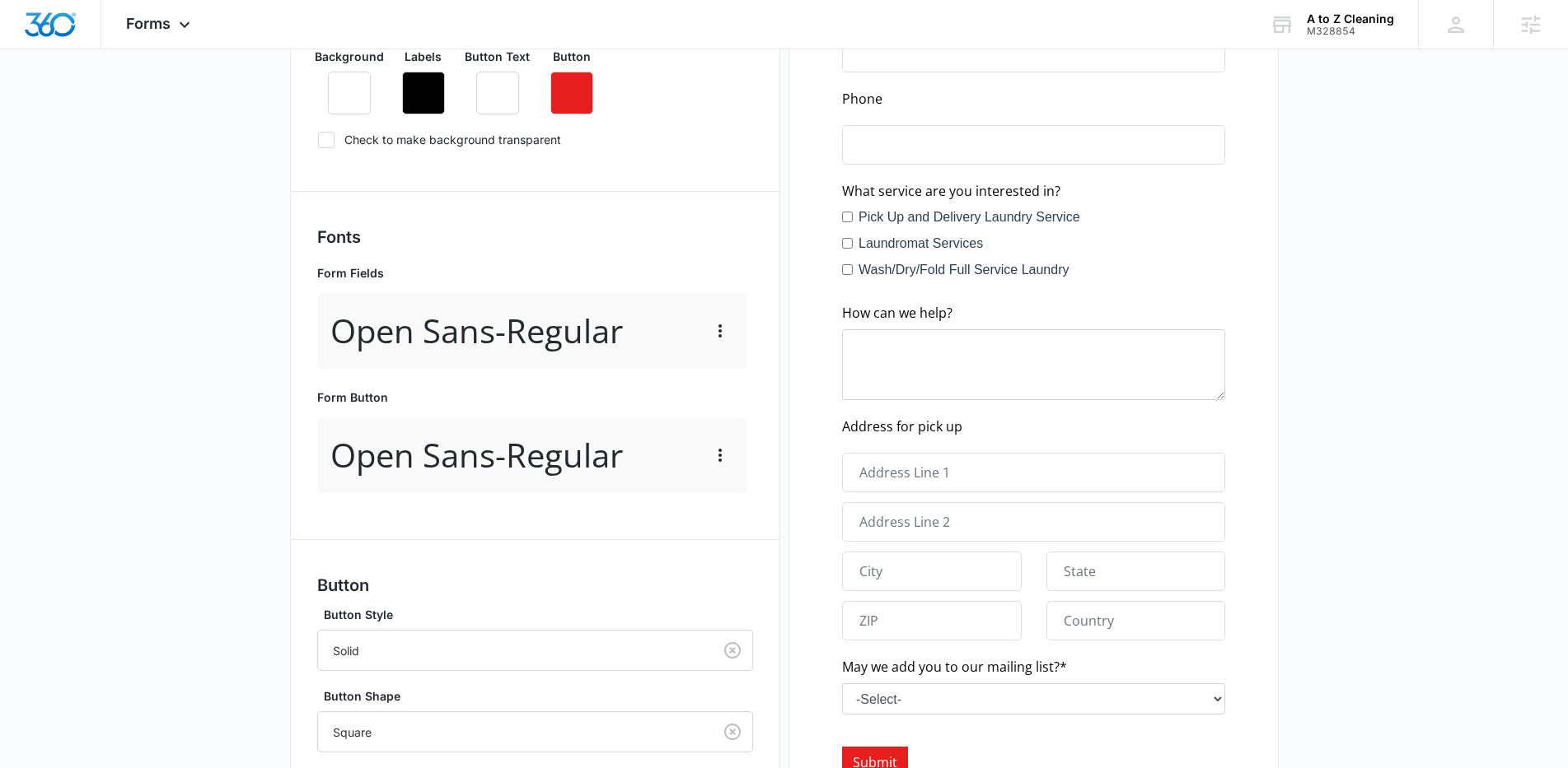
scroll to position [278, 0]
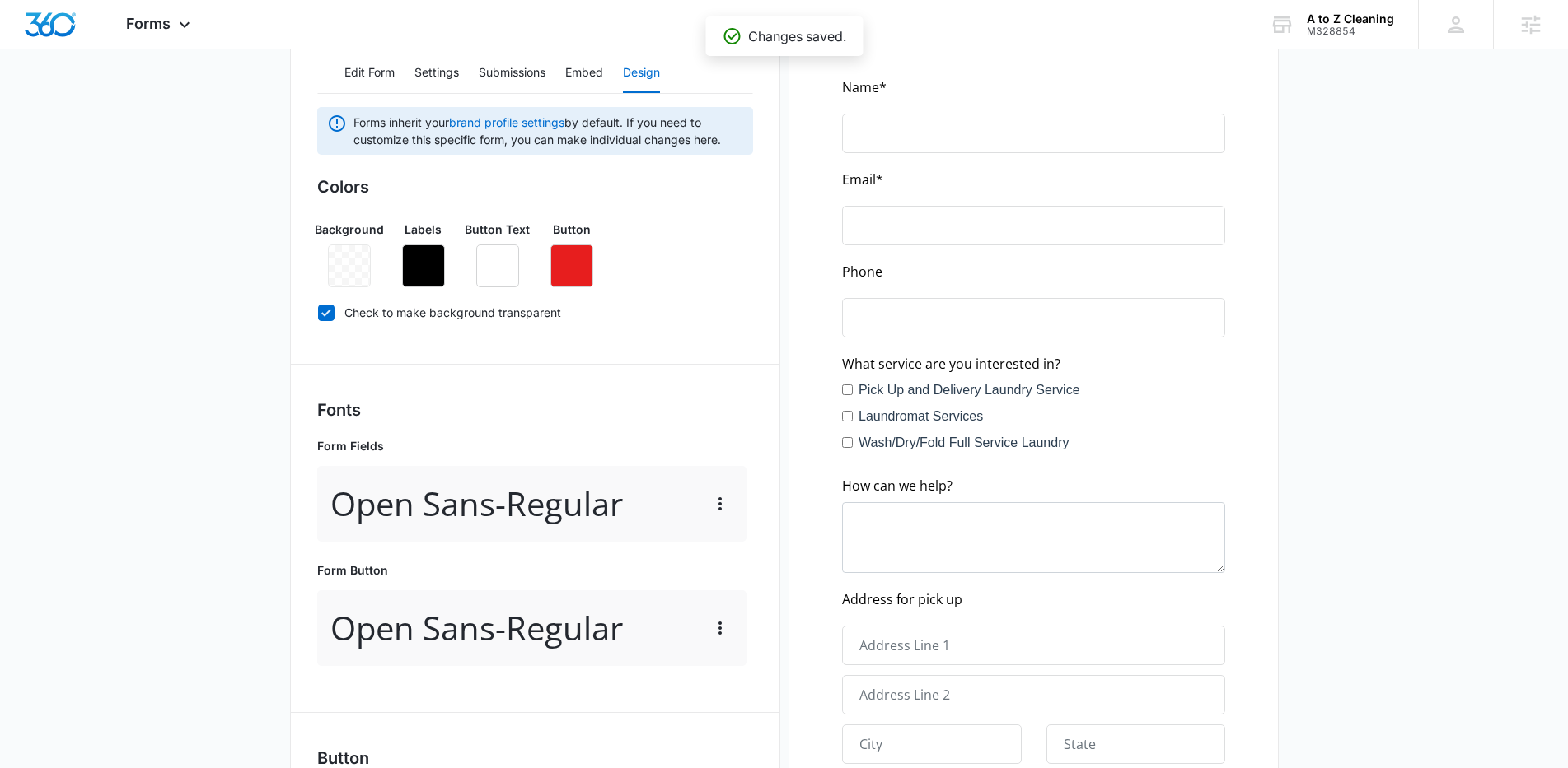
click at [322, 313] on icon at bounding box center [326, 311] width 10 height 7
click at [318, 313] on input "Check to make background transparent" at bounding box center [317, 312] width 1 height 1
checkbox input "false"
click at [337, 249] on button "button" at bounding box center [349, 265] width 43 height 43
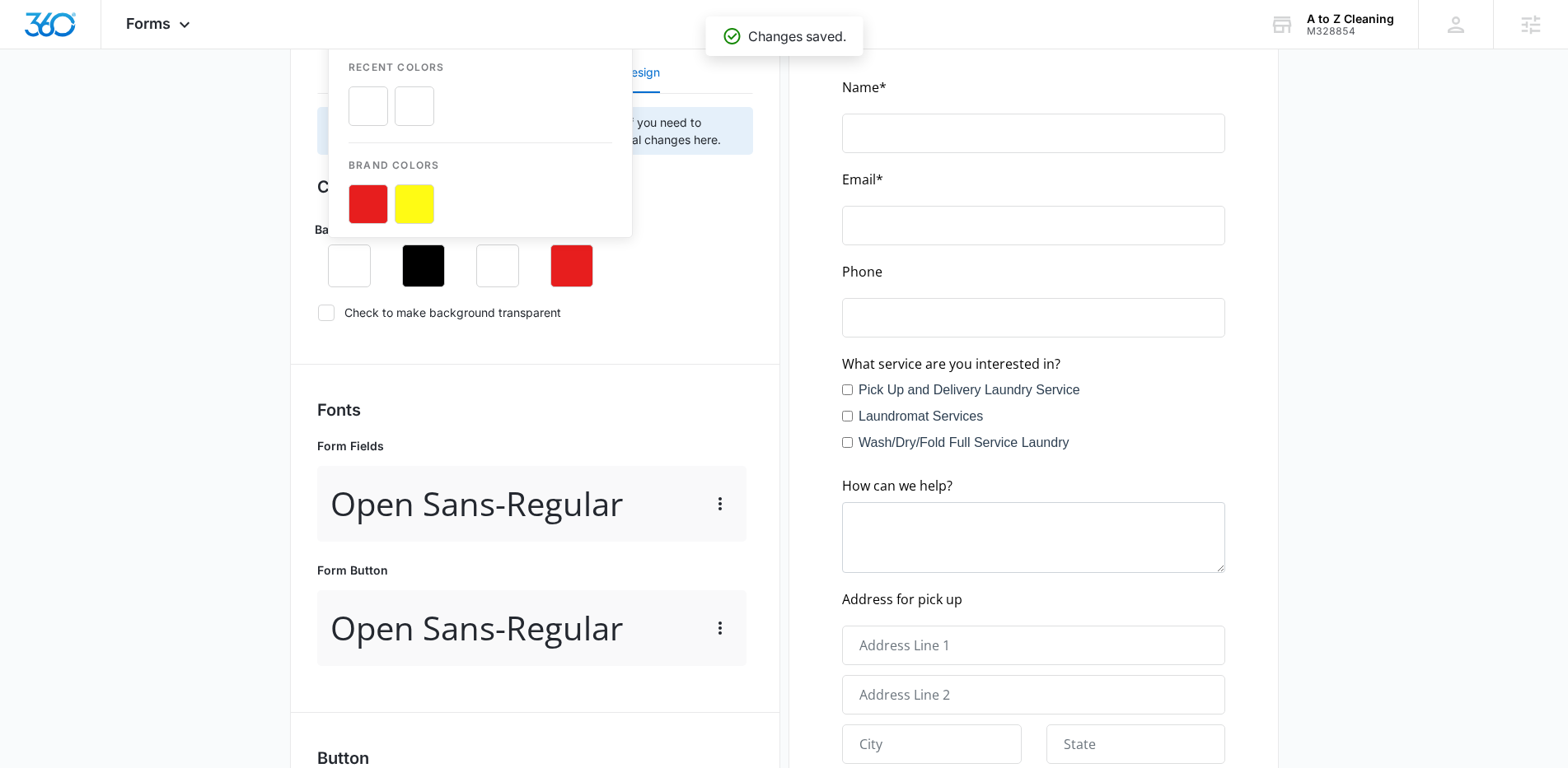
scroll to position [0, 0]
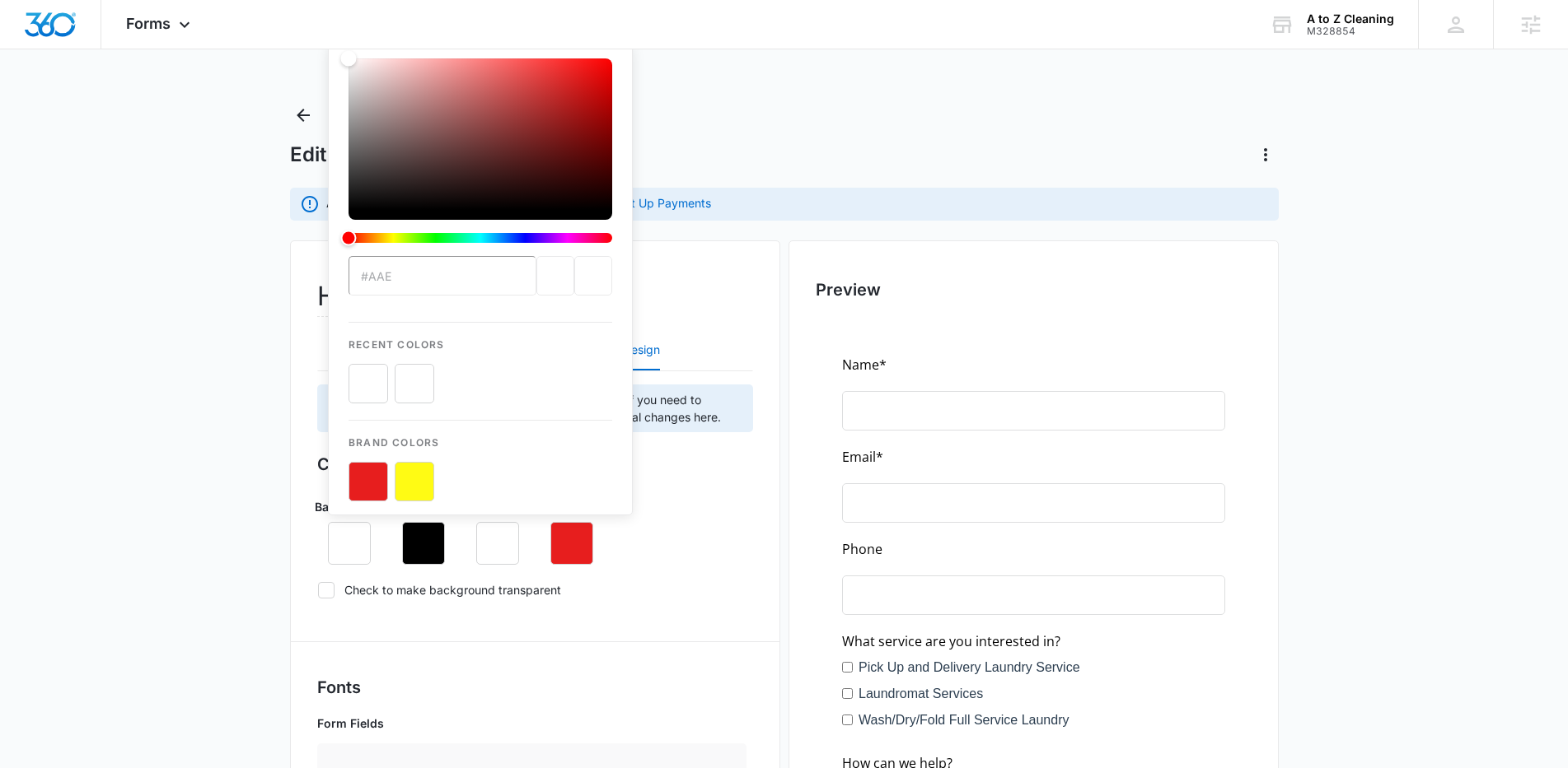
click at [409, 279] on input "#aae" at bounding box center [442, 276] width 188 height 40
click at [429, 366] on button "color-picker-container" at bounding box center [414, 384] width 40 height 40
type input "#ffffff"
click at [415, 378] on button "color-picker-container" at bounding box center [414, 384] width 40 height 40
click at [663, 480] on div "Colors Background #ffffff Recent Colors Brand Colors Labels Button Text Button …" at bounding box center [535, 530] width 436 height 156
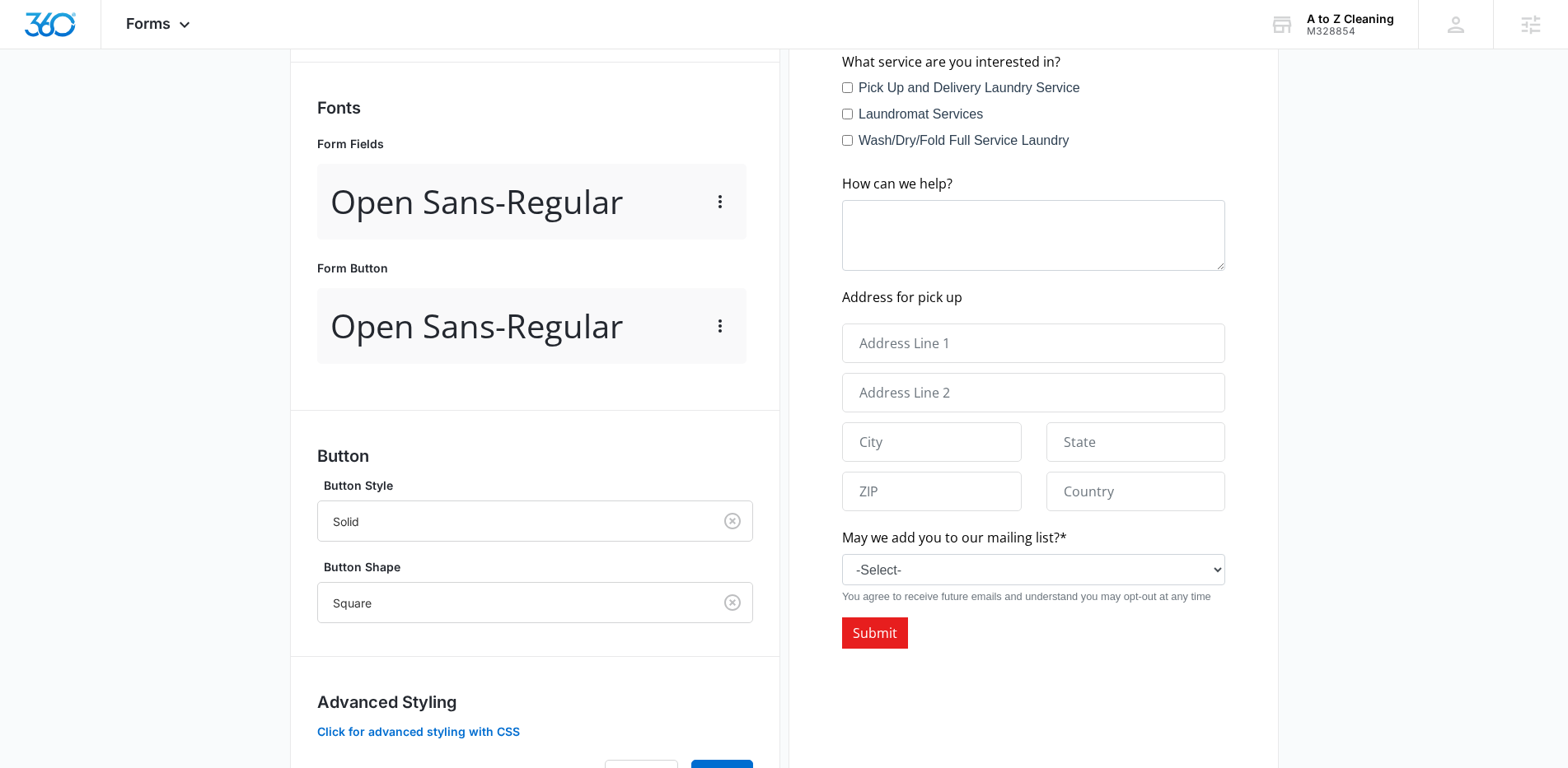
scroll to position [671, 0]
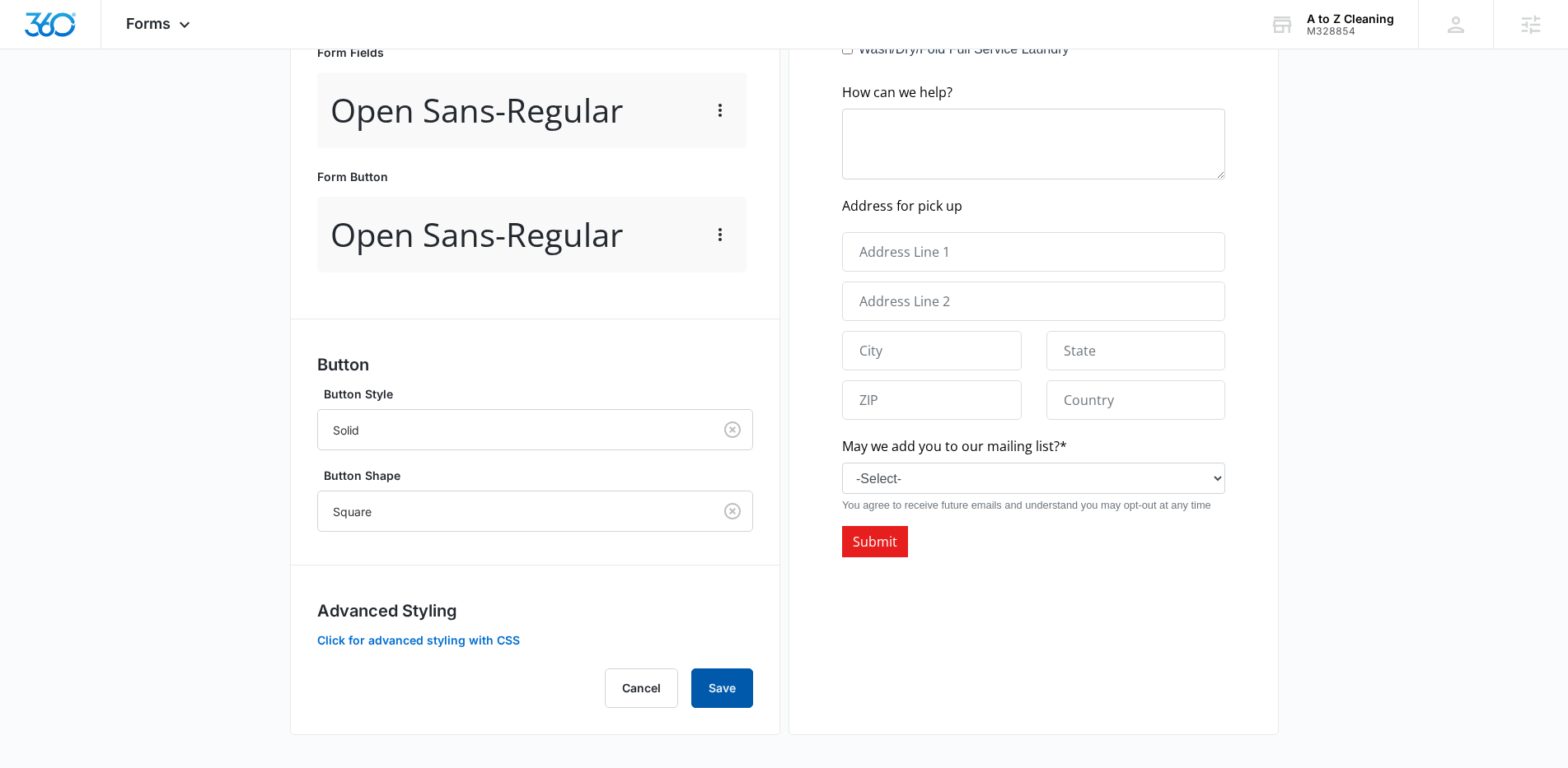
click at [719, 674] on button "Save" at bounding box center [722, 689] width 61 height 40
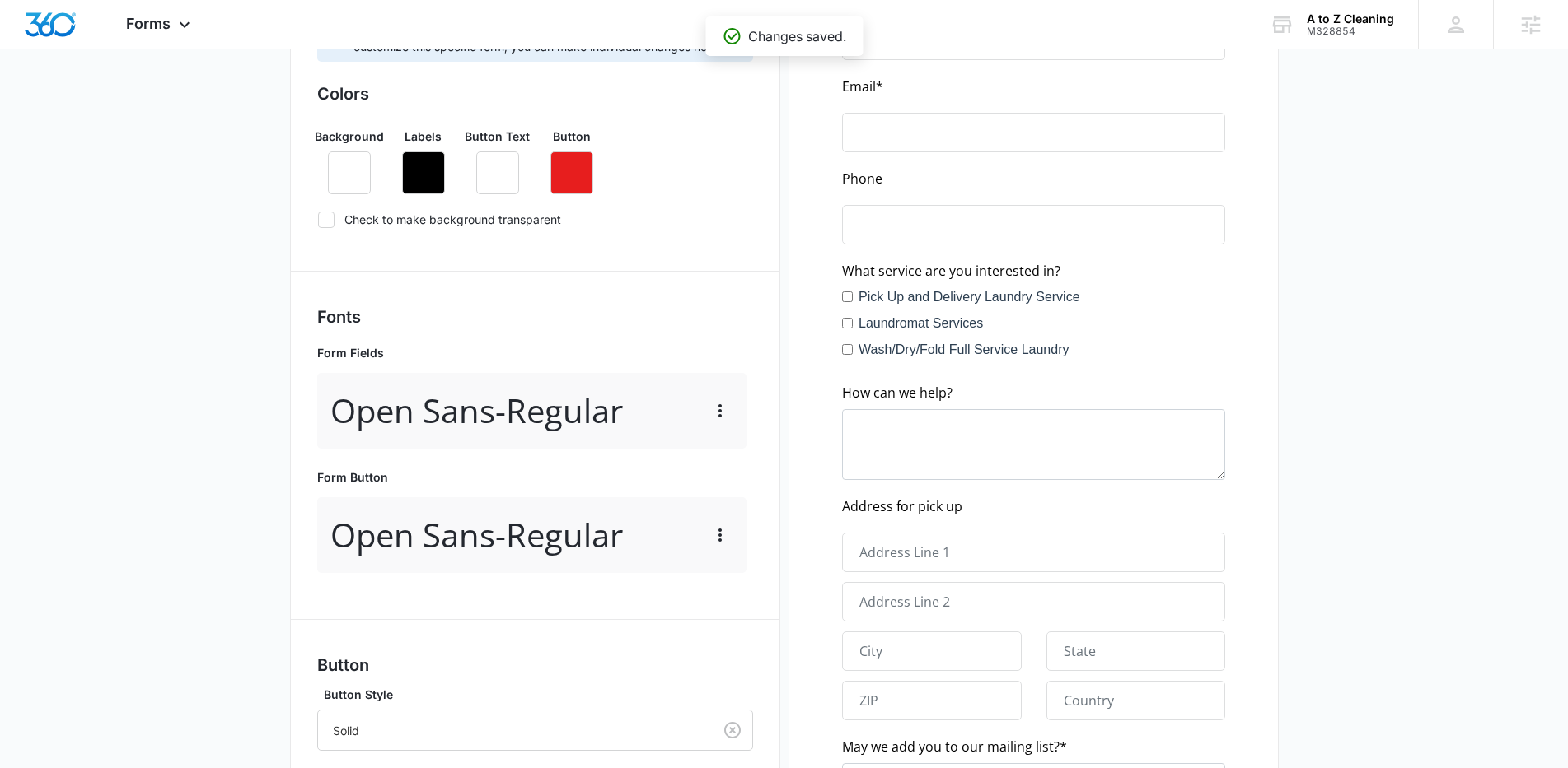
scroll to position [358, 0]
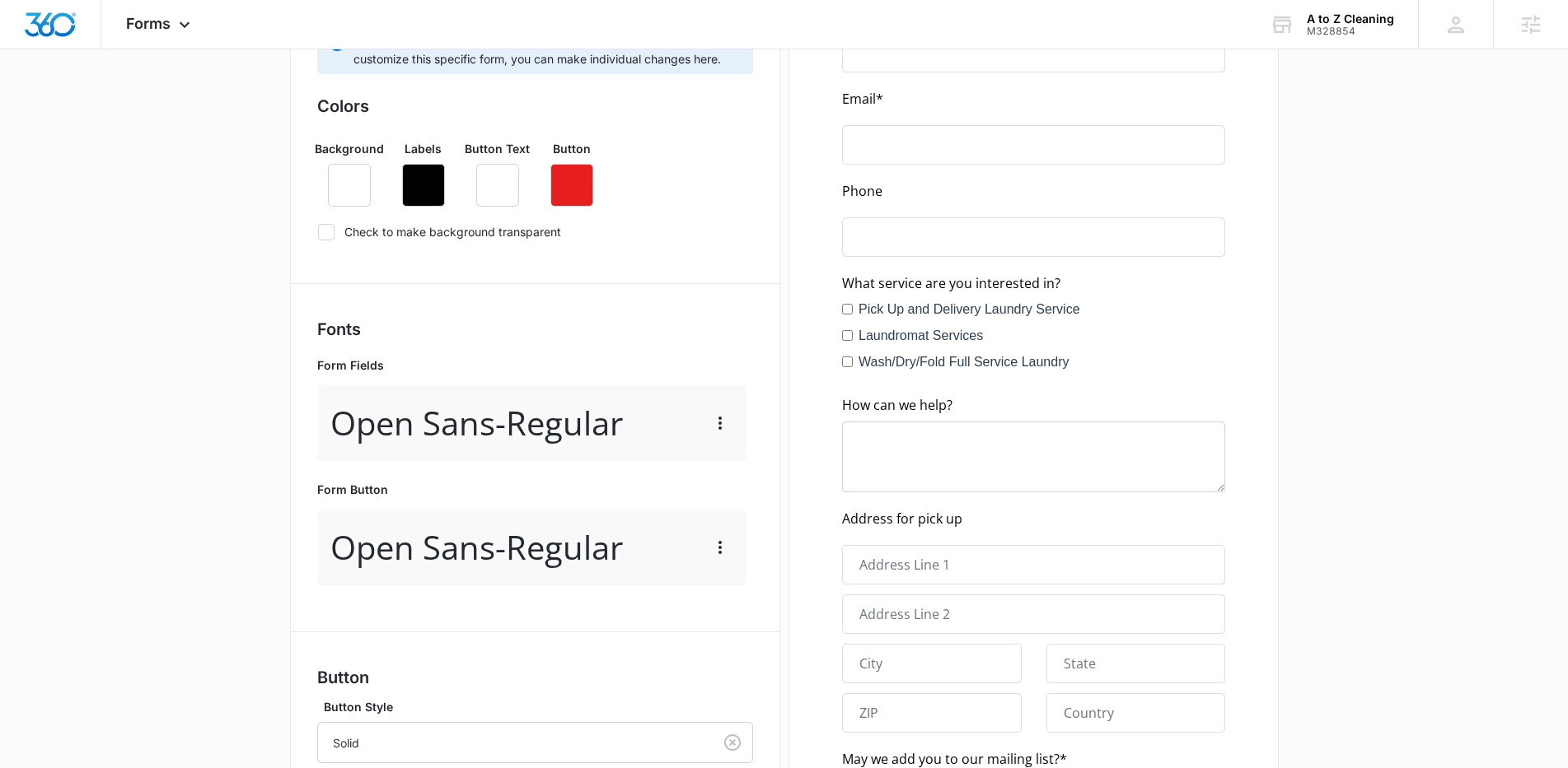
click at [333, 234] on icon at bounding box center [325, 231] width 15 height 15
click at [318, 232] on input "Check to make background transparent" at bounding box center [317, 231] width 1 height 1
checkbox input "true"
click at [432, 200] on button "button" at bounding box center [423, 185] width 43 height 43
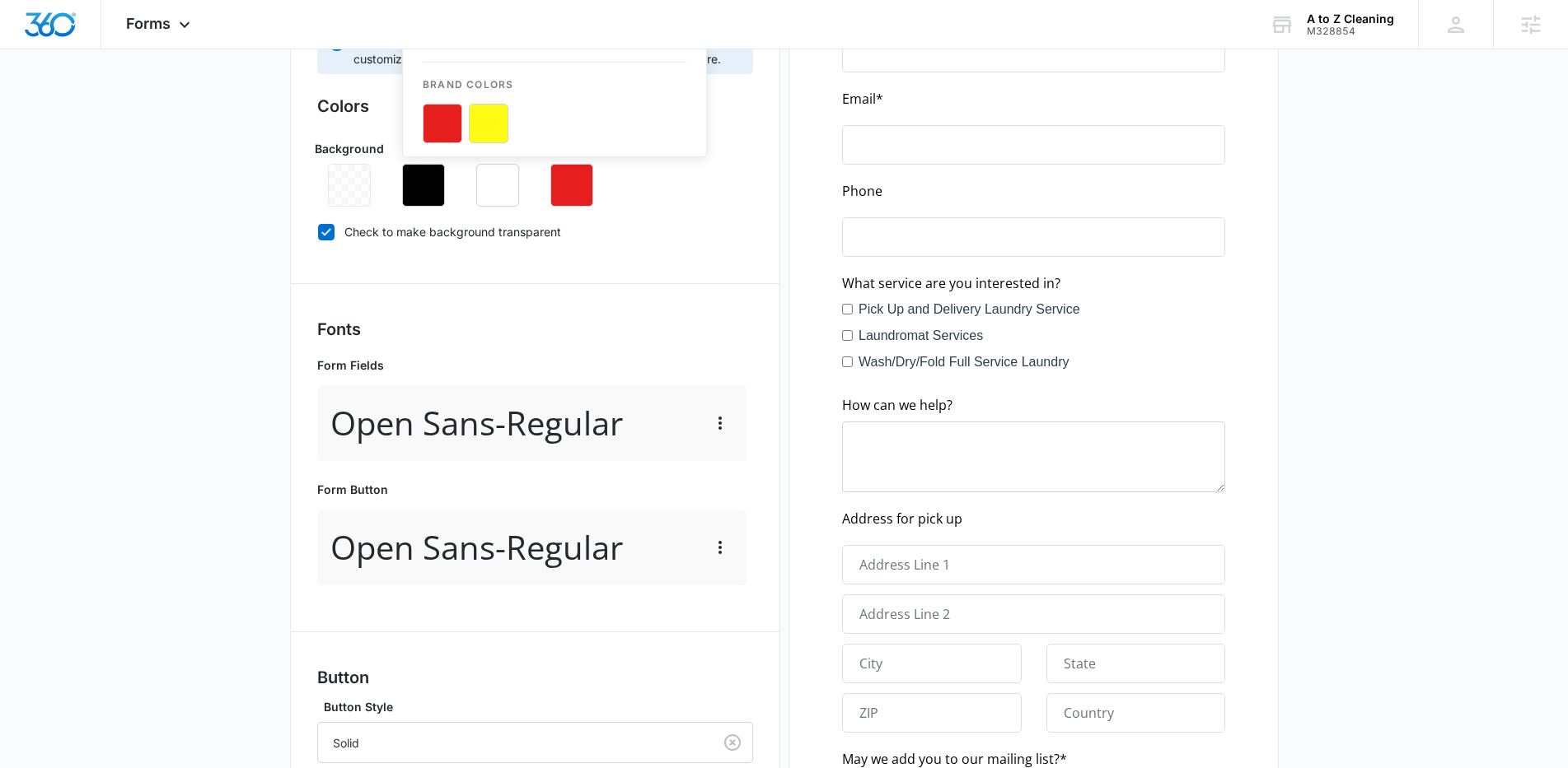
scroll to position [0, 0]
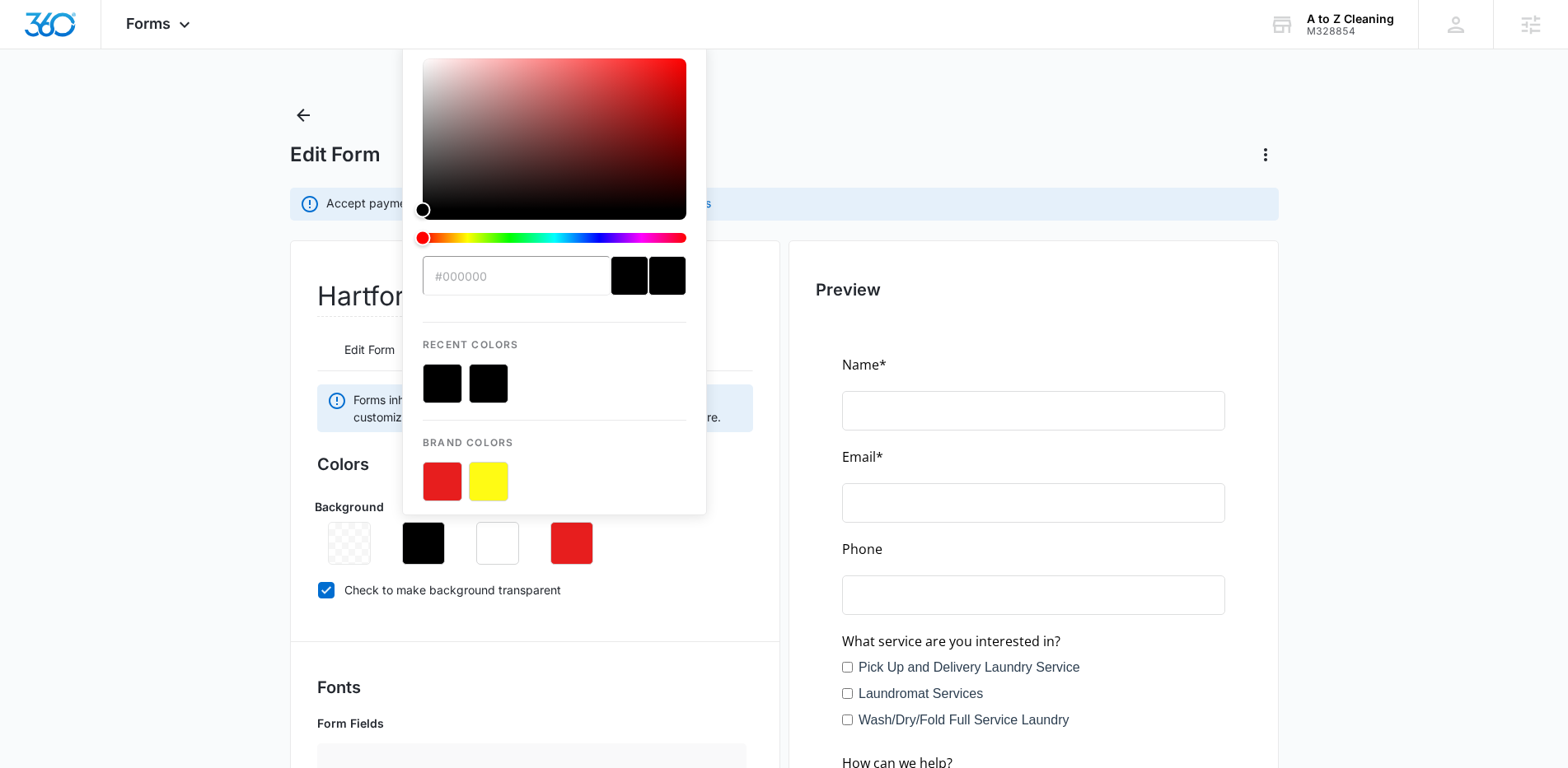
click at [499, 279] on input "#000000" at bounding box center [516, 276] width 188 height 40
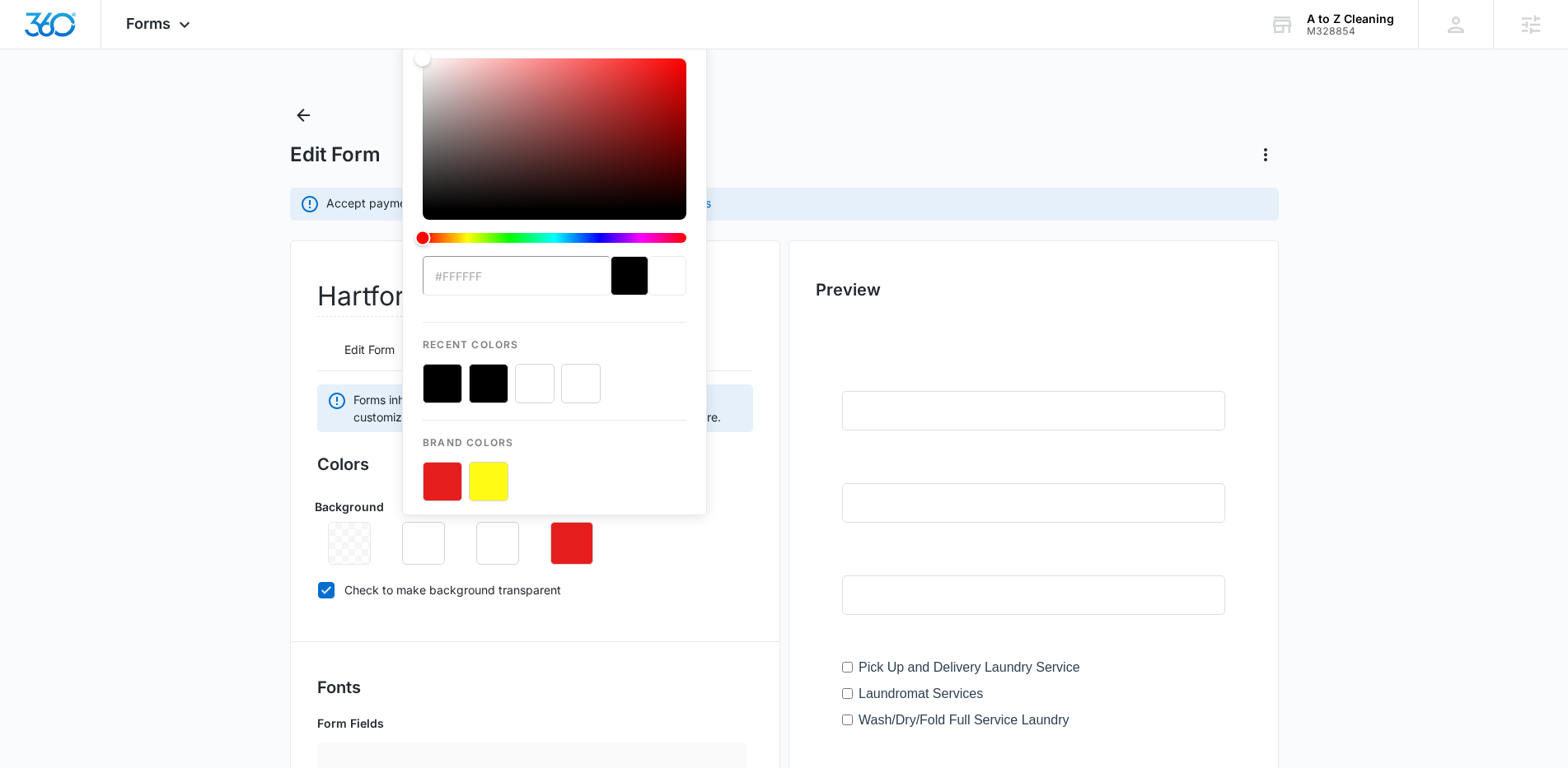
type input "#ffffff"
click at [595, 380] on button "color-picker-container" at bounding box center [580, 384] width 40 height 40
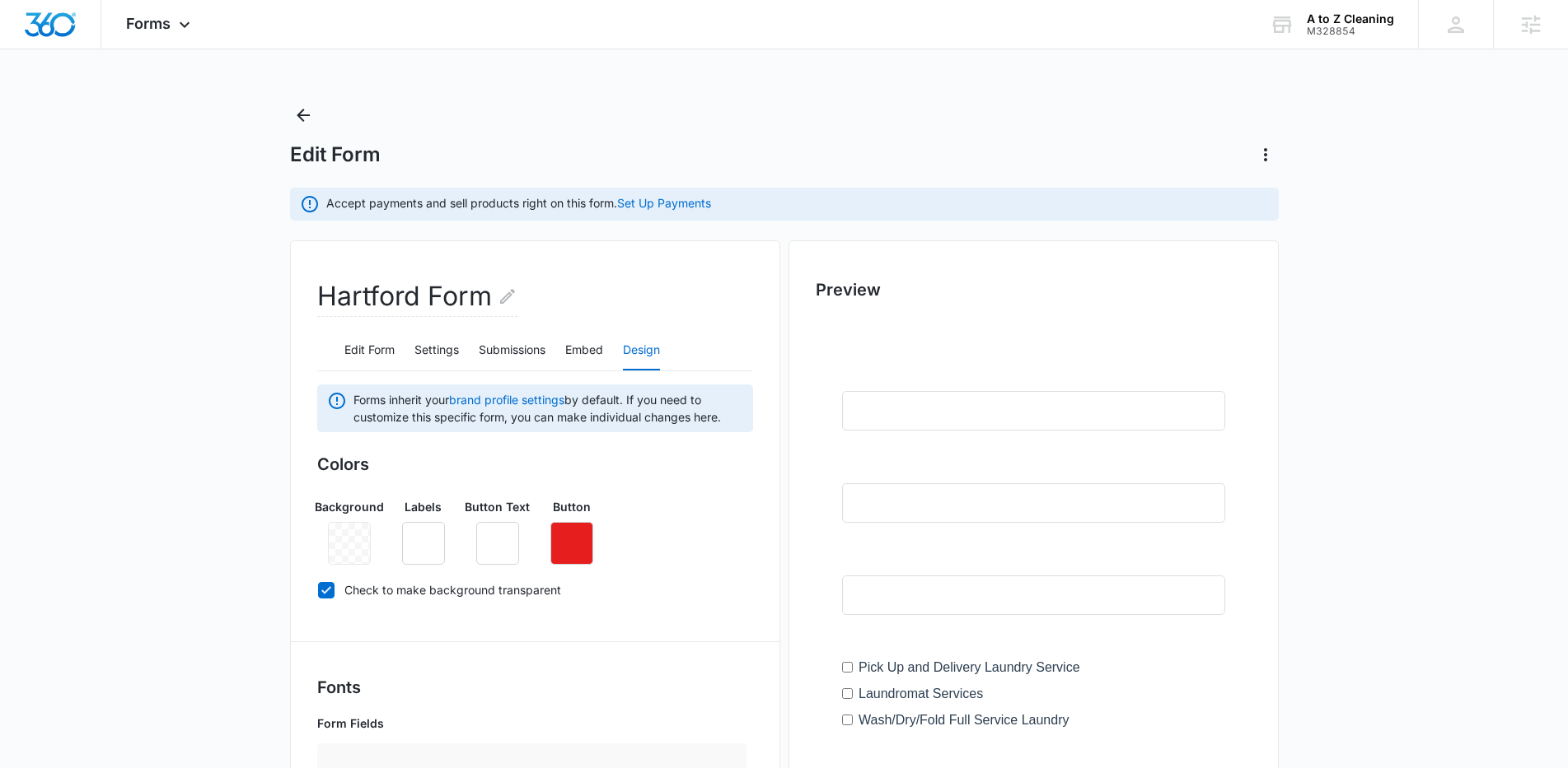
click at [738, 607] on div "Colors Background Labels Button Text Button Check to make background transparent" at bounding box center [535, 530] width 436 height 156
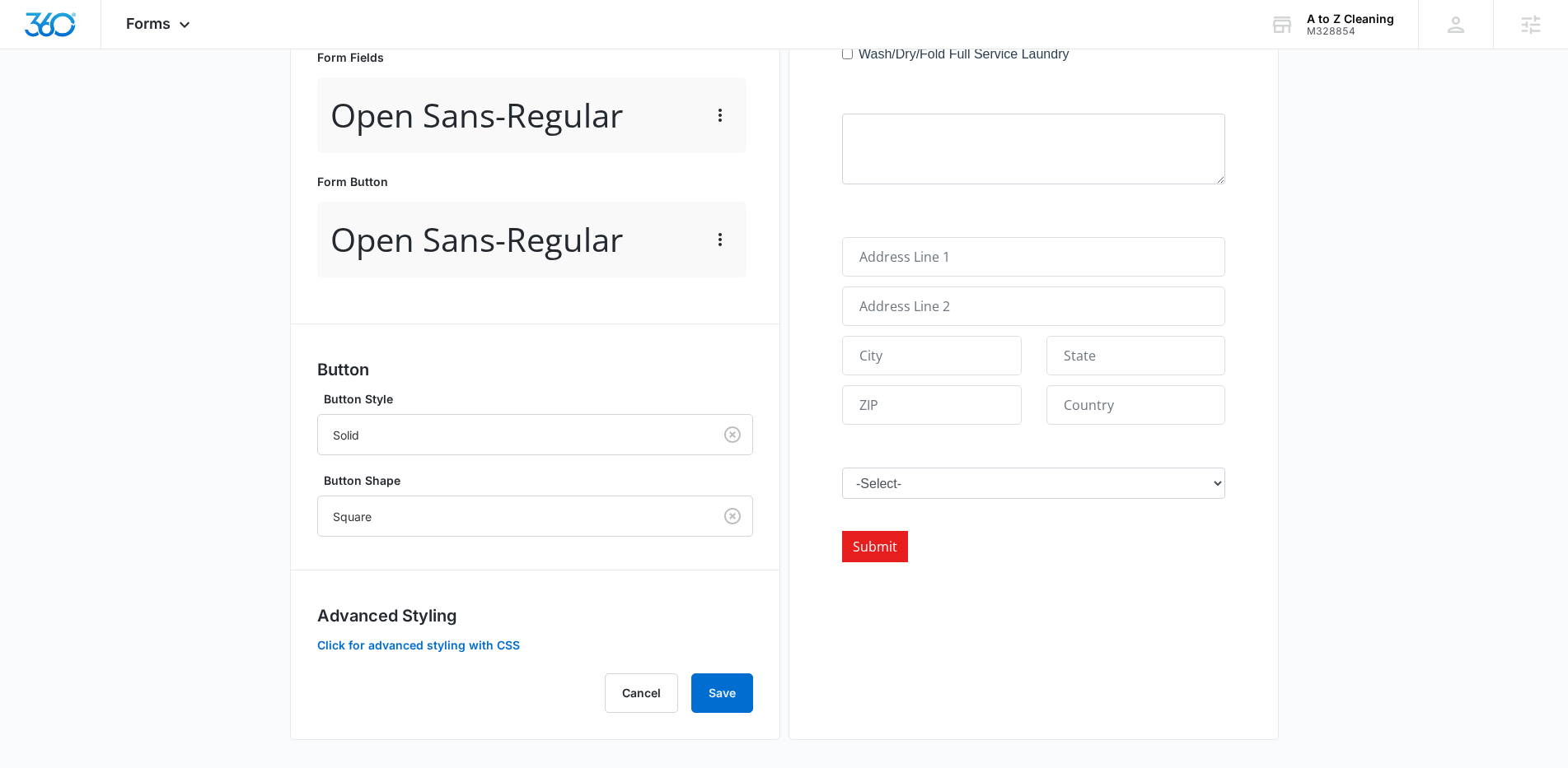
scroll to position [671, 0]
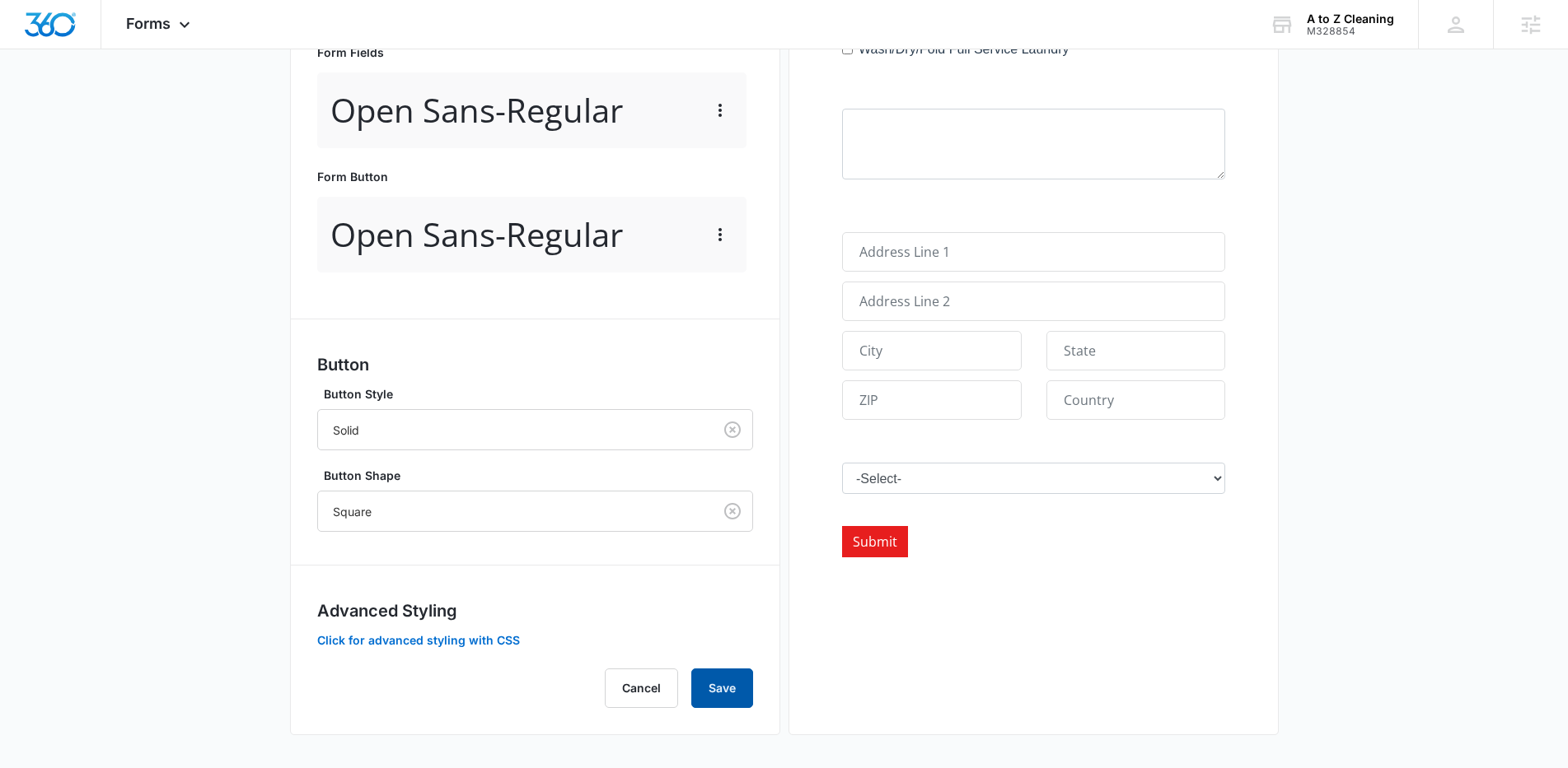
click at [717, 690] on button "Save" at bounding box center [722, 689] width 61 height 40
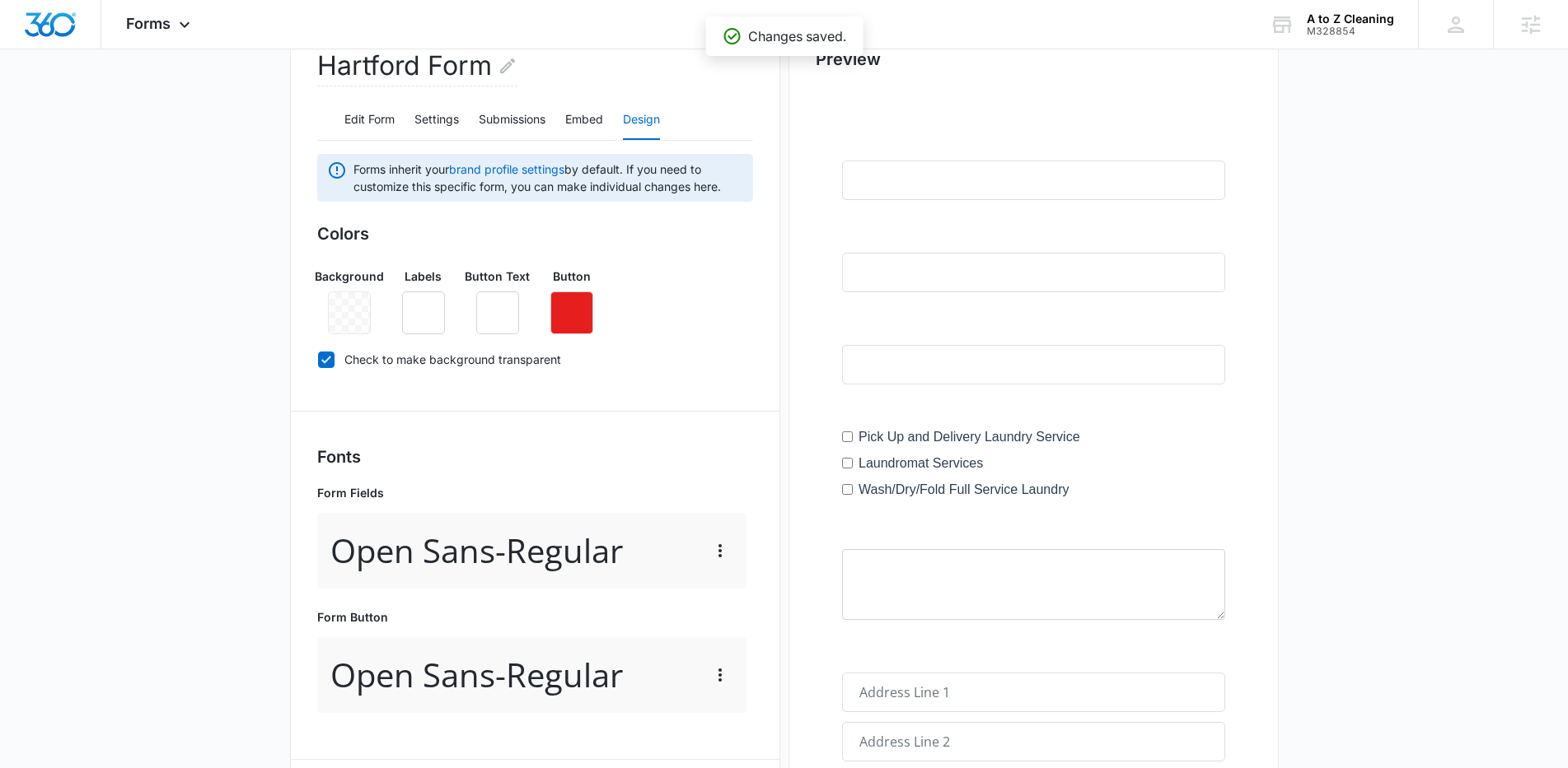
scroll to position [17, 0]
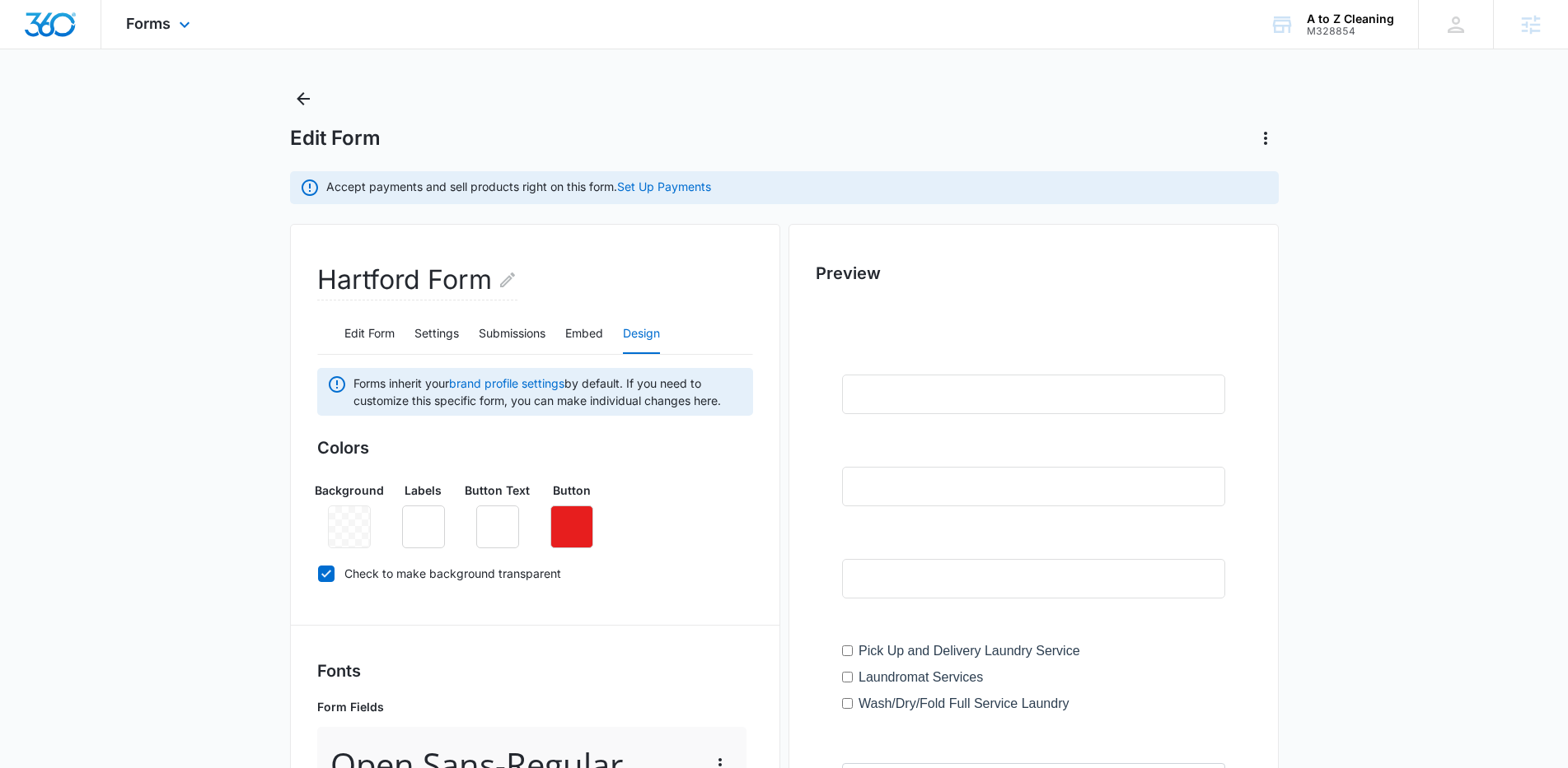
click at [159, 38] on div "Forms Apps Reputation Websites Forms CRM Email Social Content Ads Intelligence …" at bounding box center [159, 24] width 118 height 48
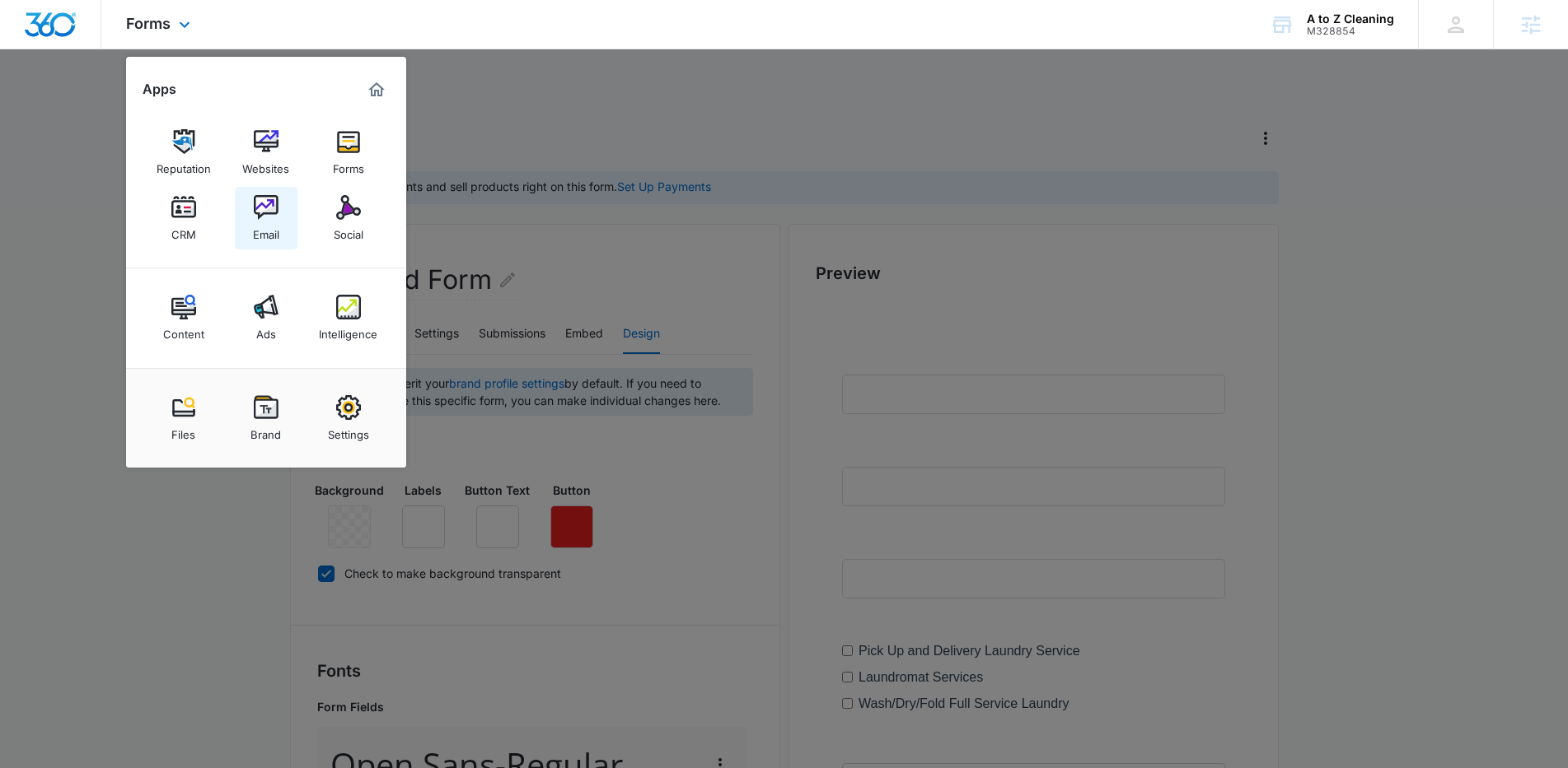
click at [253, 224] on div "Email" at bounding box center [266, 230] width 27 height 22
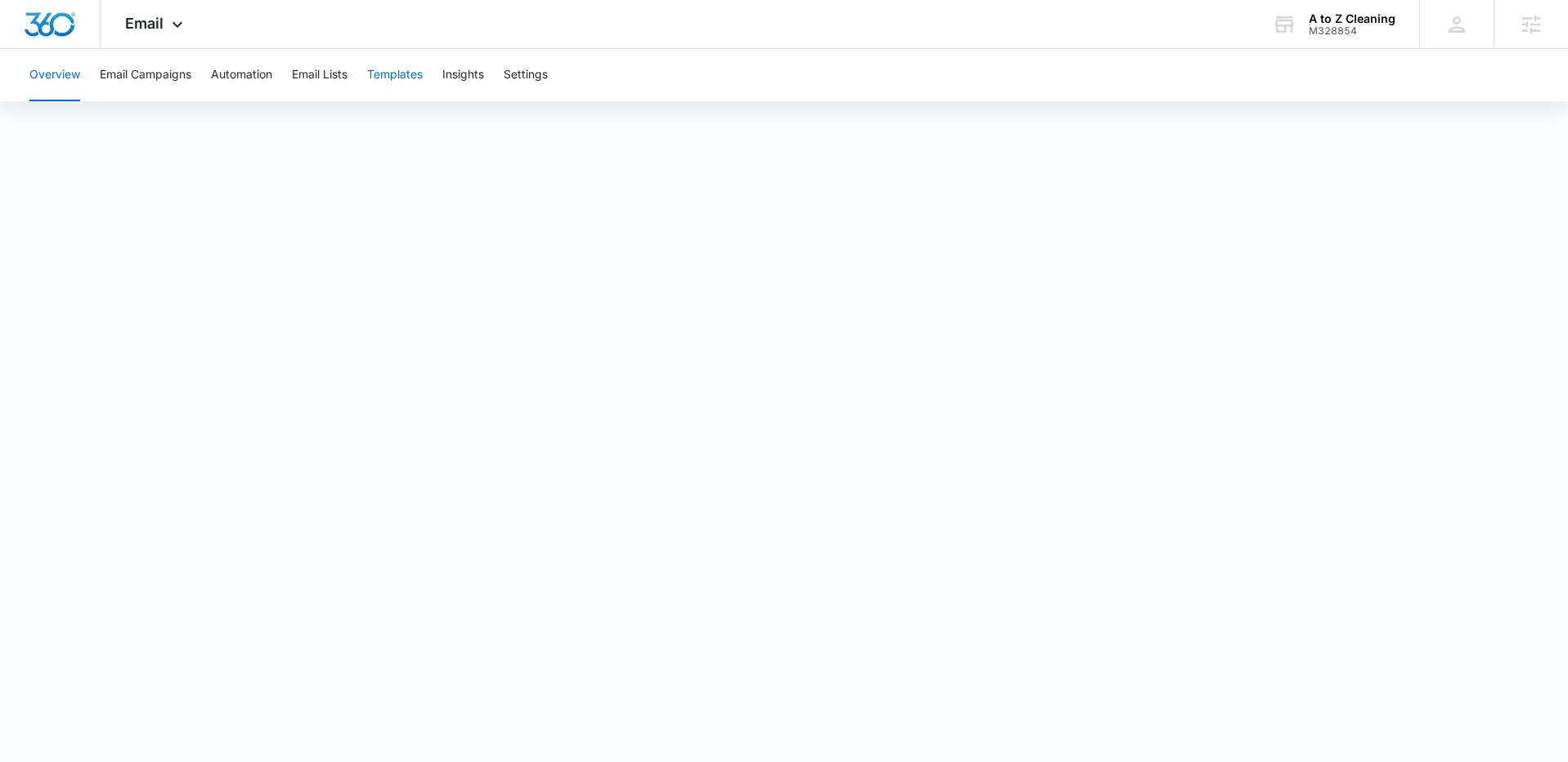
click at [414, 75] on button "Templates" at bounding box center [394, 75] width 56 height 52
click at [247, 80] on button "Automation" at bounding box center [241, 75] width 61 height 52
click at [252, 83] on button "Automation" at bounding box center [241, 75] width 61 height 52
click at [423, 79] on button "Templates" at bounding box center [394, 75] width 56 height 52
click at [179, 76] on button "Email Campaigns" at bounding box center [145, 75] width 91 height 52
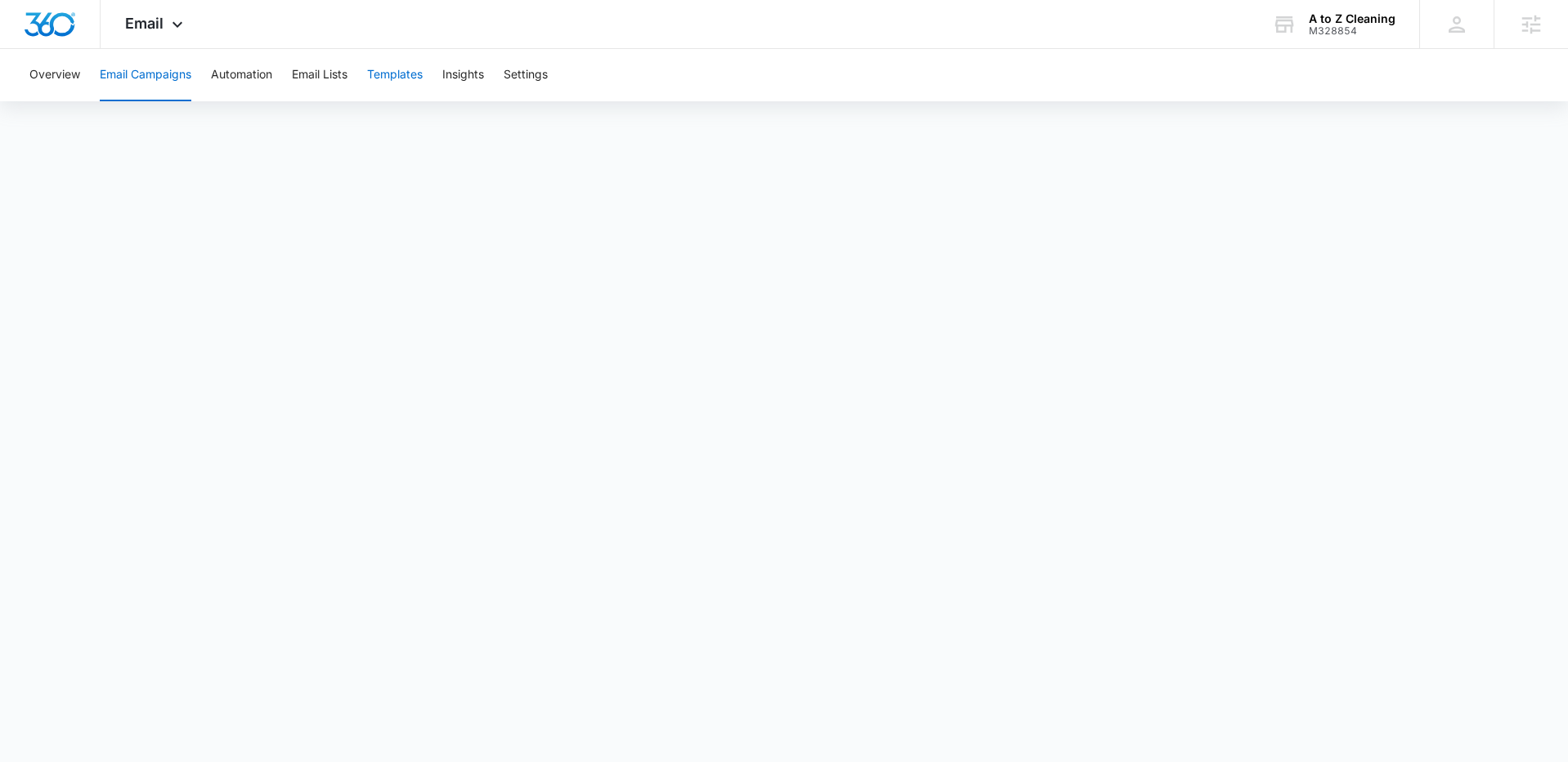
click at [396, 76] on button "Templates" at bounding box center [394, 75] width 56 height 52
click at [163, 66] on button "Email Campaigns" at bounding box center [145, 75] width 91 height 52
click at [403, 71] on button "Templates" at bounding box center [394, 75] width 56 height 52
